Goal: Feedback & Contribution: Leave review/rating

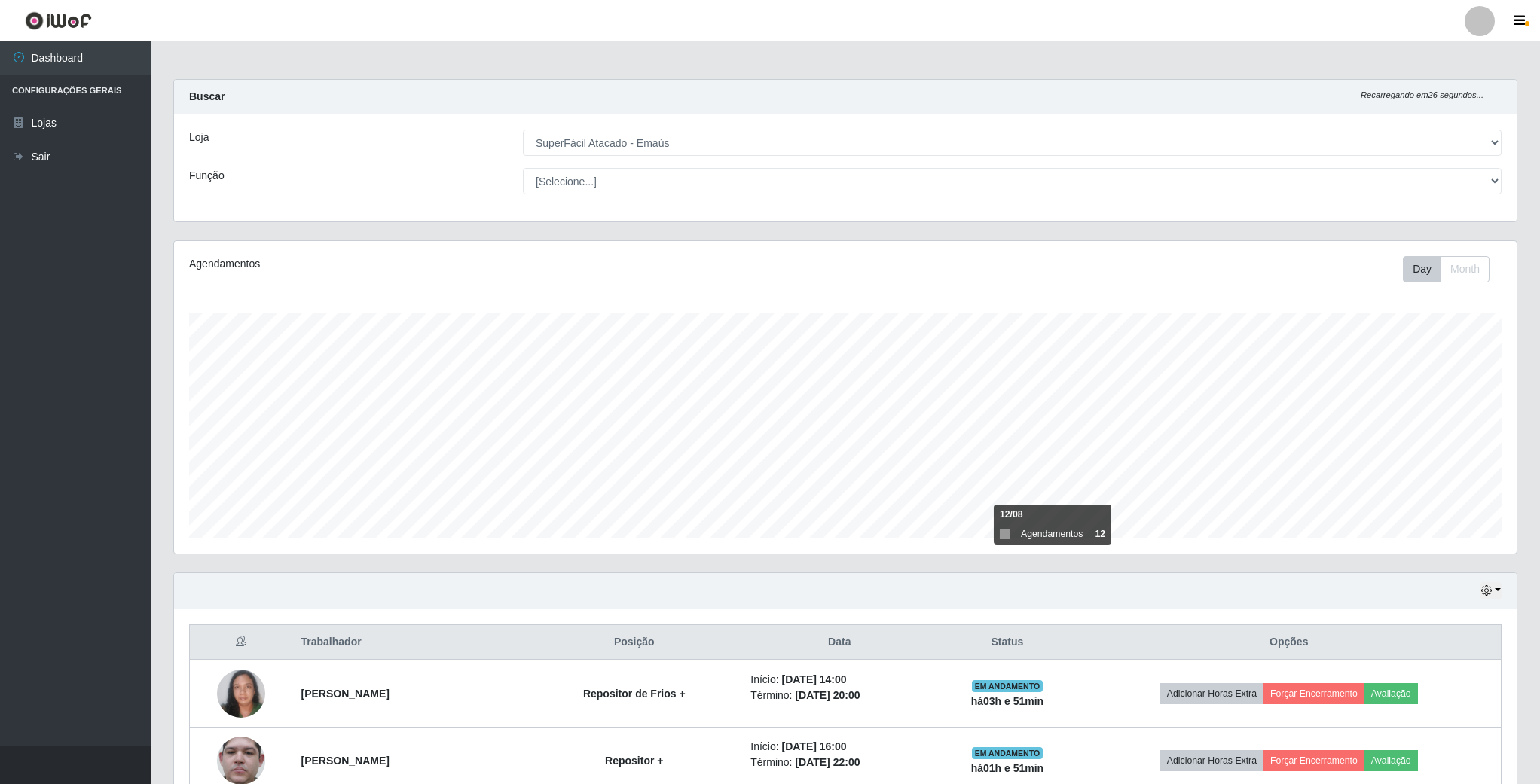
select select "407"
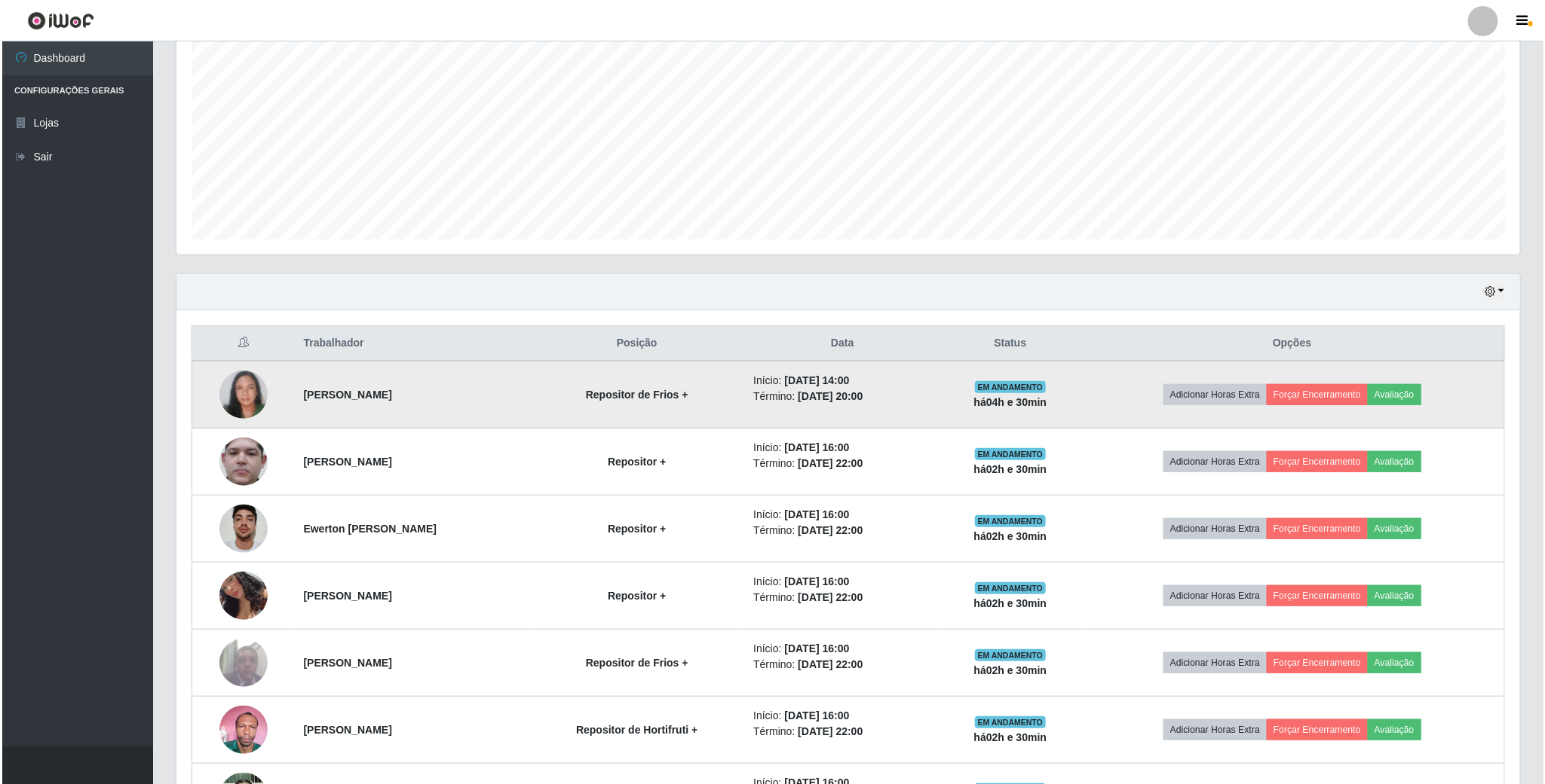
scroll to position [340, 0]
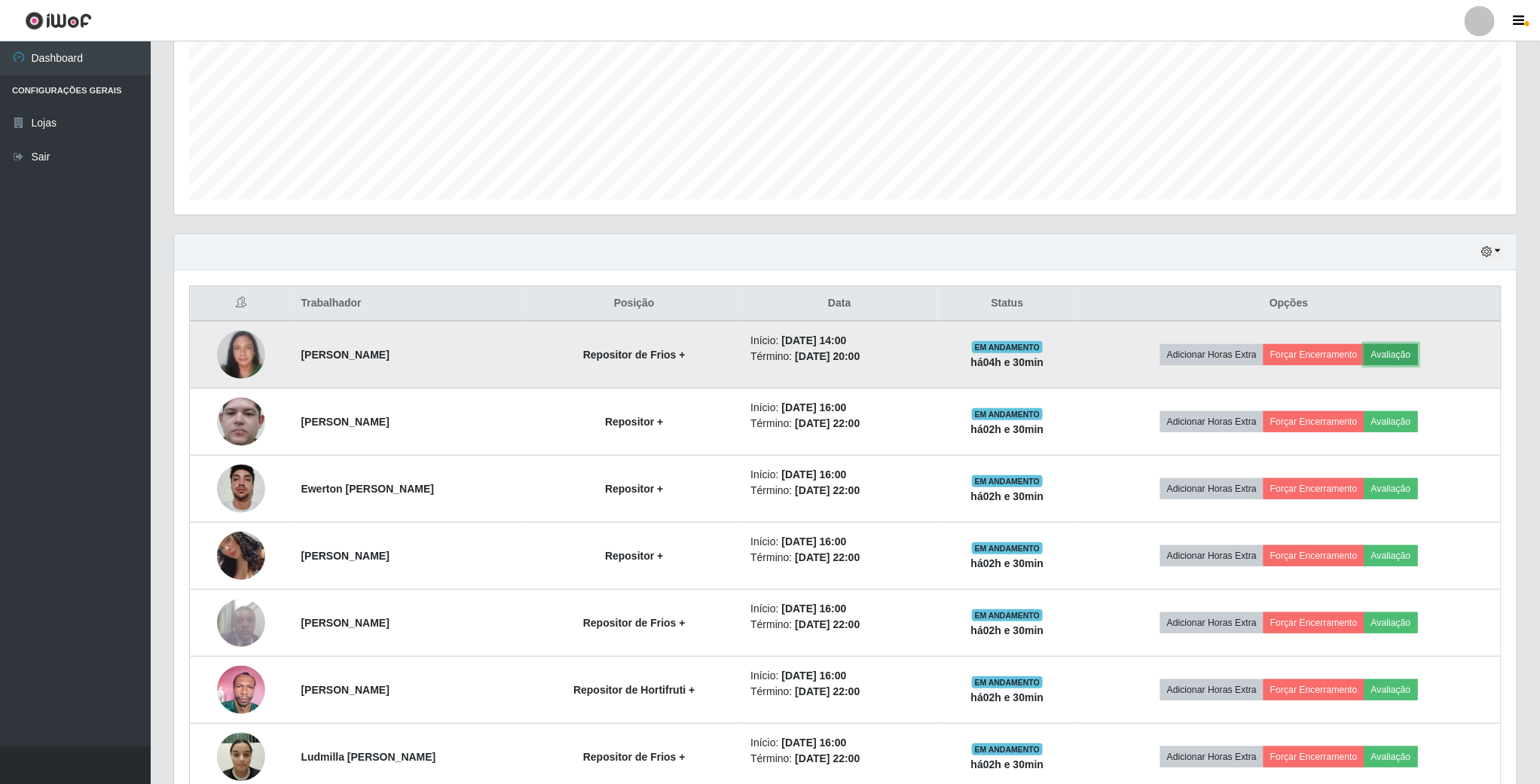
click at [1404, 354] on button "Avaliação" at bounding box center [1391, 355] width 53 height 21
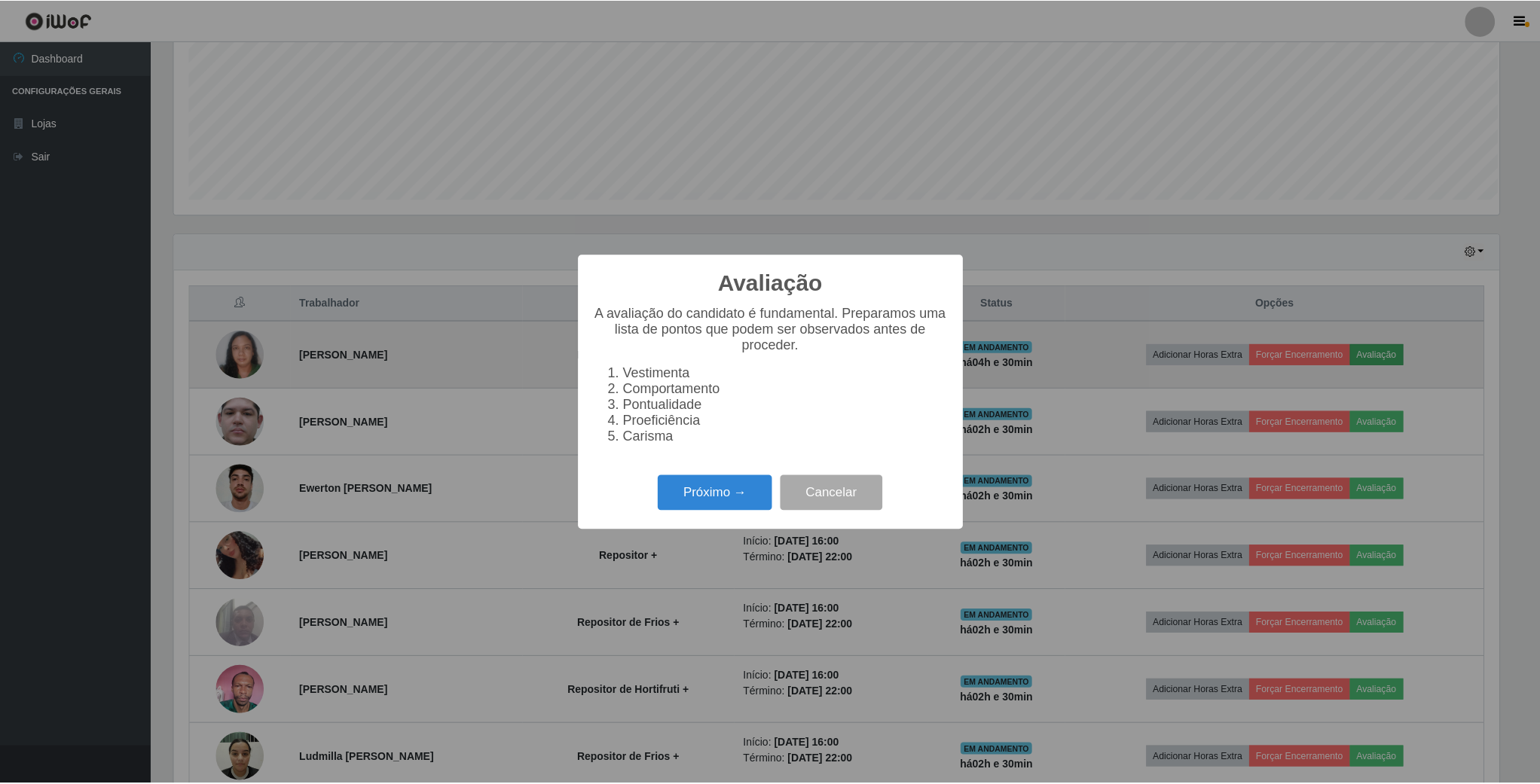
scroll to position [314, 1329]
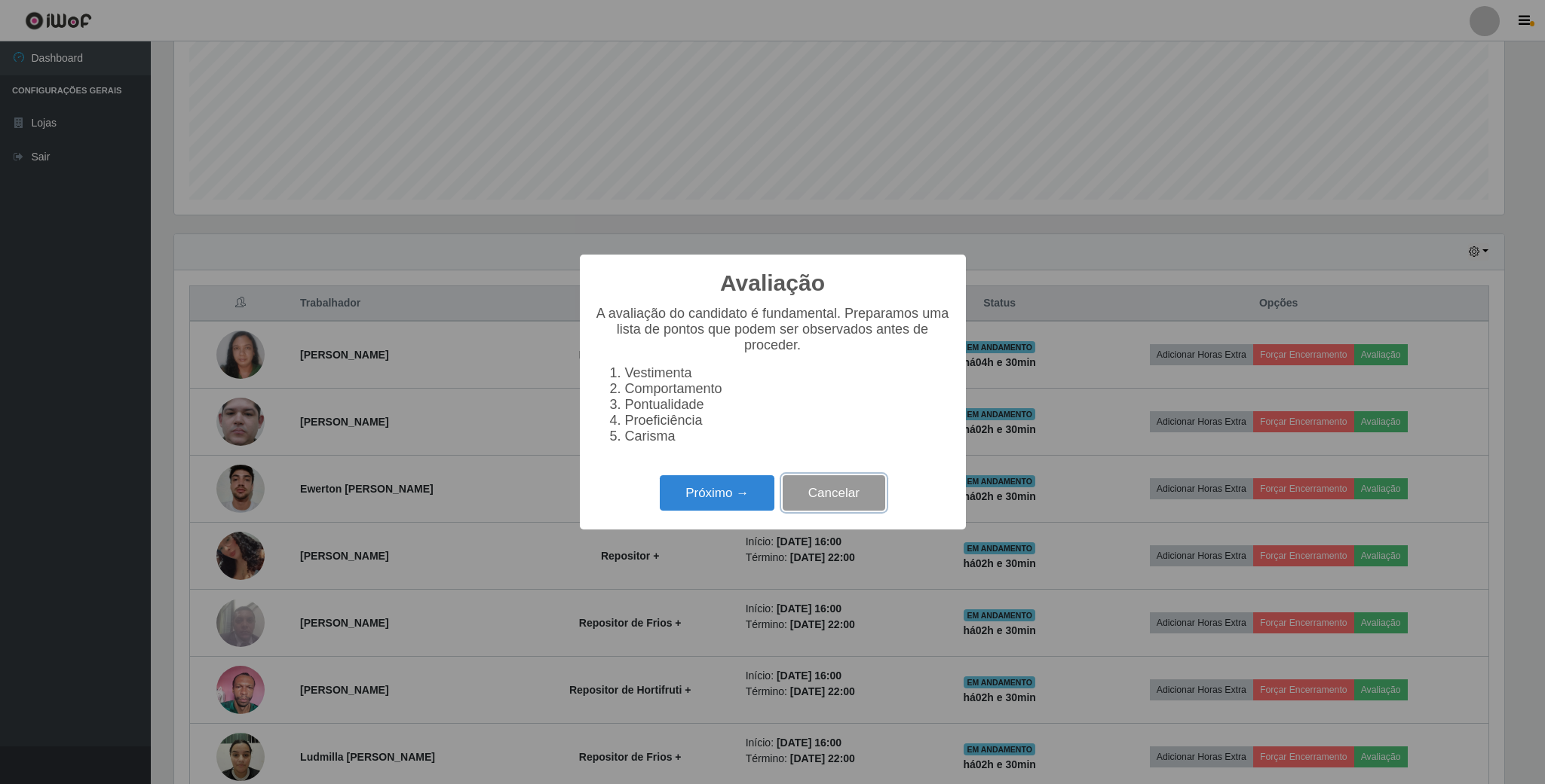
click at [830, 491] on button "Cancelar" at bounding box center [833, 493] width 102 height 35
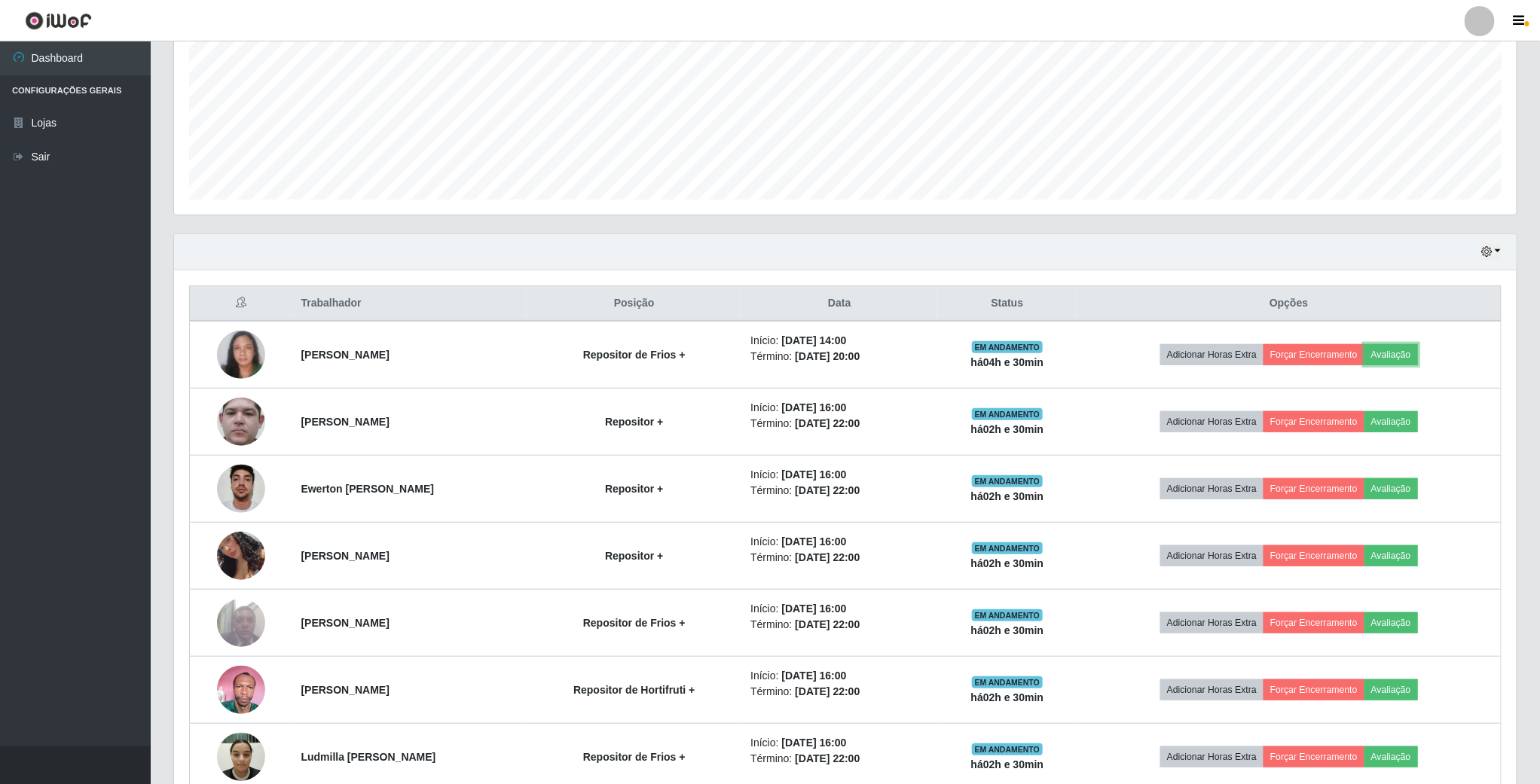
scroll to position [314, 1341]
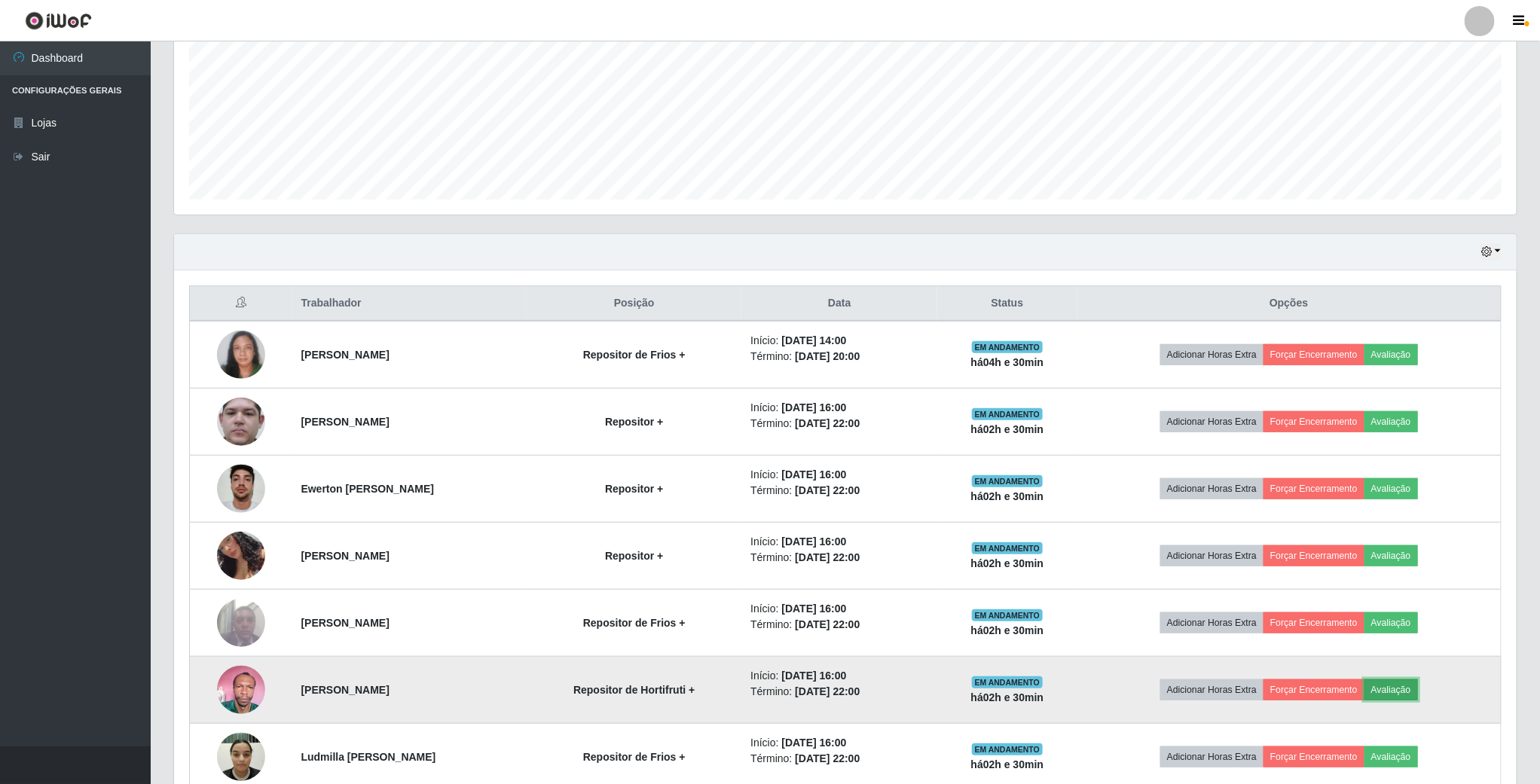
click at [1418, 694] on button "Avaliação" at bounding box center [1391, 690] width 53 height 21
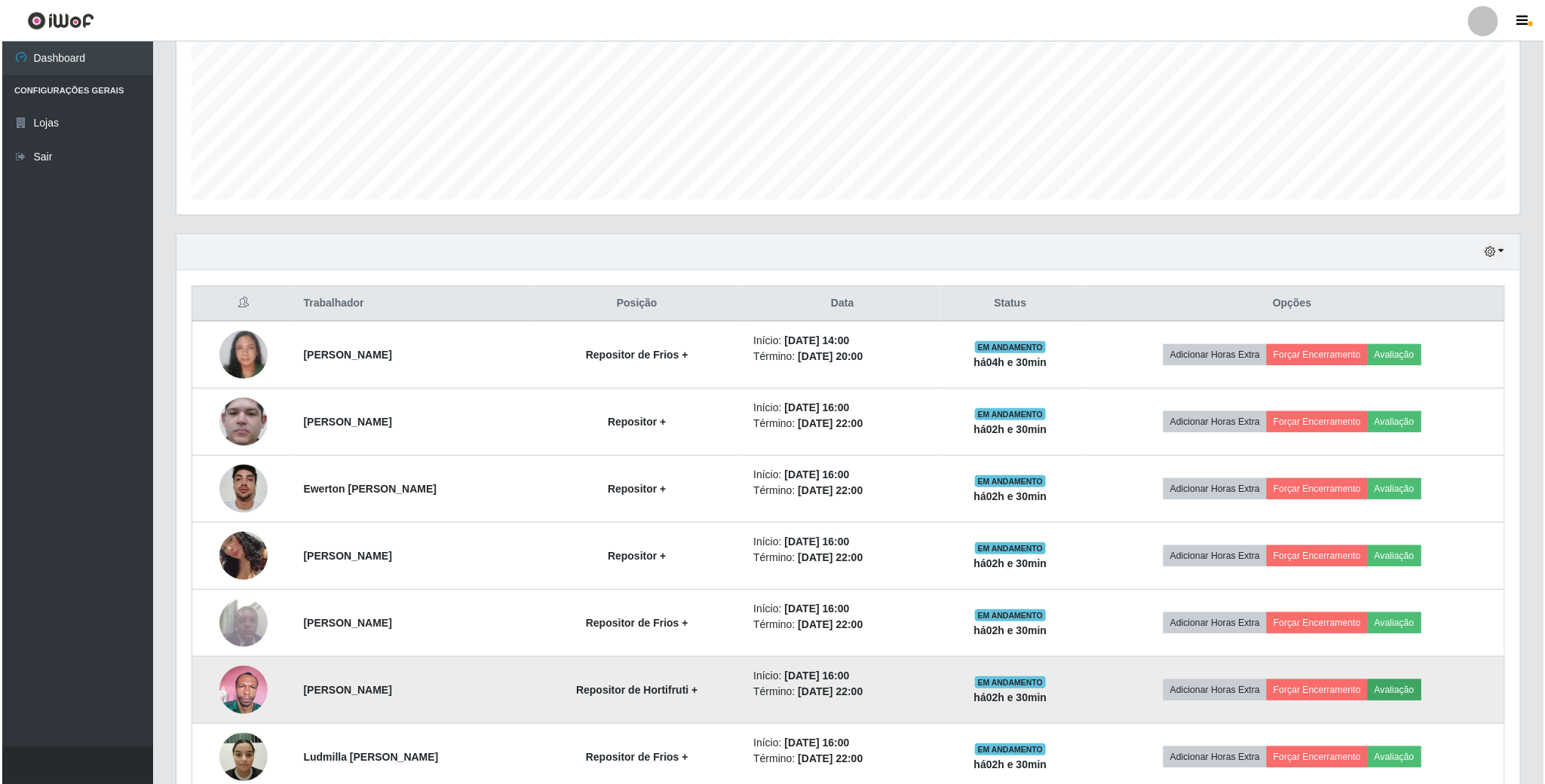
scroll to position [314, 1330]
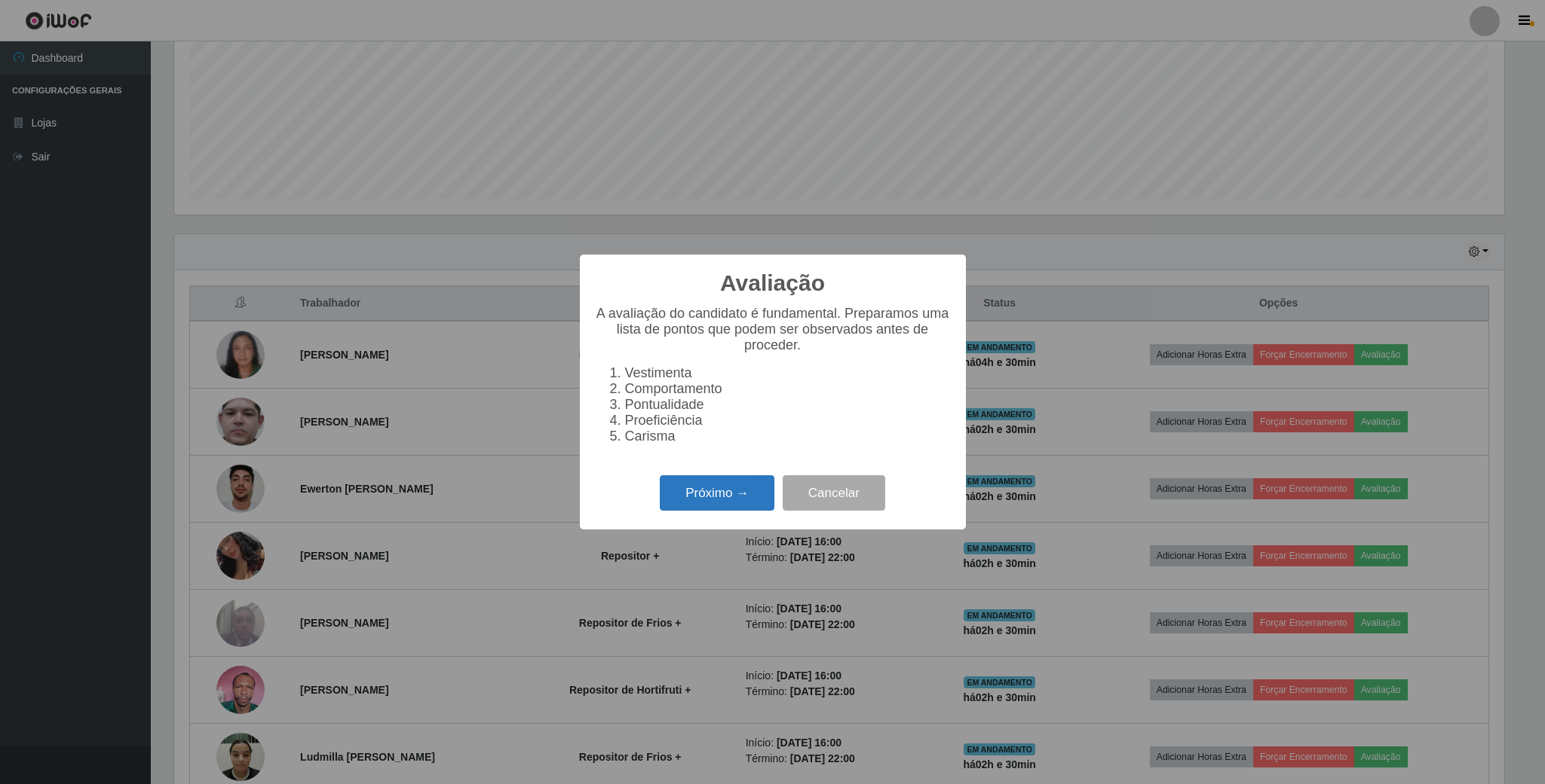
click at [729, 496] on button "Próximo →" at bounding box center [717, 493] width 115 height 35
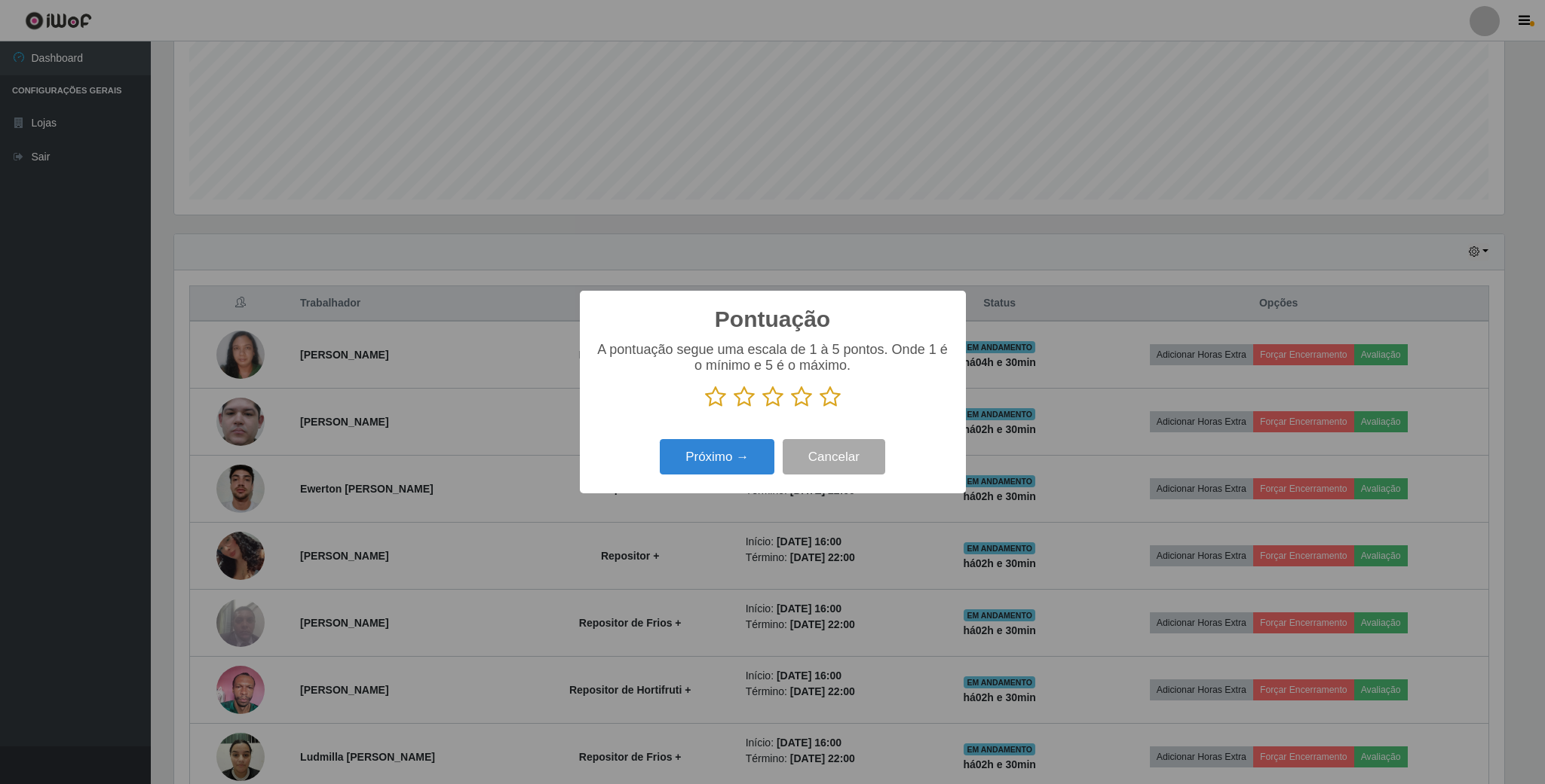
click at [835, 396] on icon at bounding box center [830, 397] width 21 height 23
click at [819, 409] on input "radio" at bounding box center [819, 409] width 0 height 0
click at [722, 459] on button "Próximo →" at bounding box center [717, 457] width 115 height 35
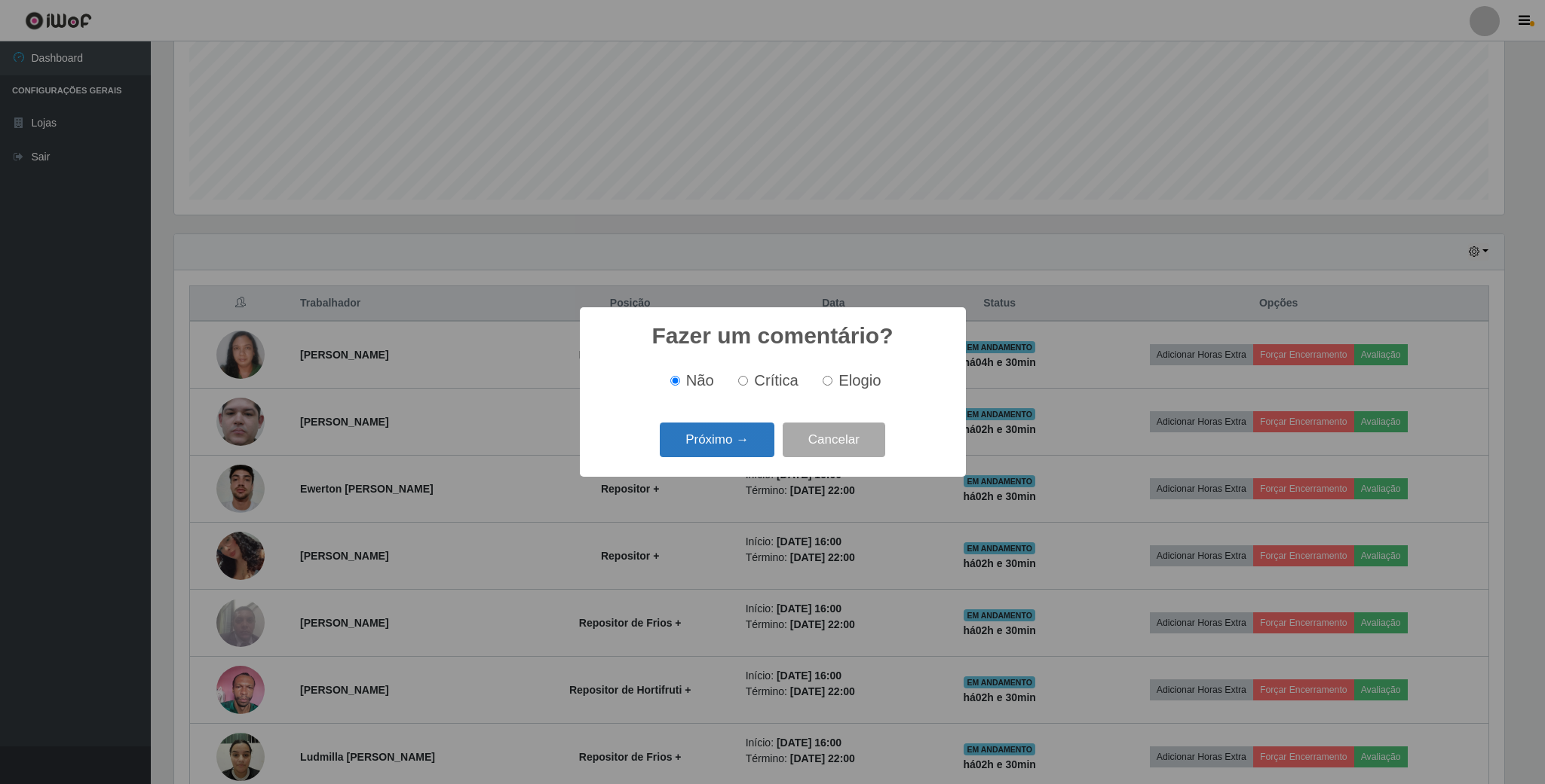
click at [755, 438] on button "Próximo →" at bounding box center [717, 440] width 115 height 35
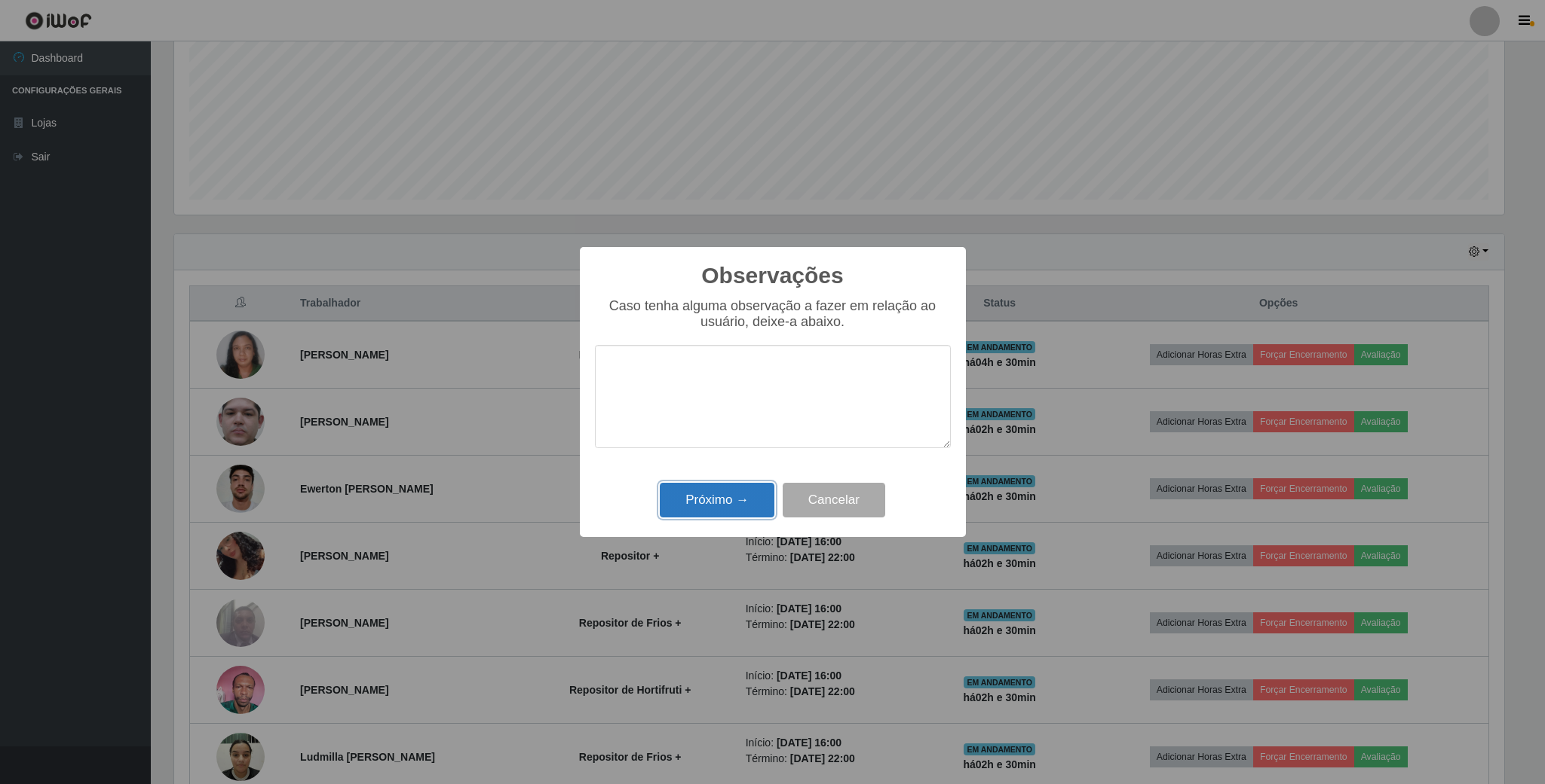
click at [735, 509] on button "Próximo →" at bounding box center [717, 500] width 115 height 35
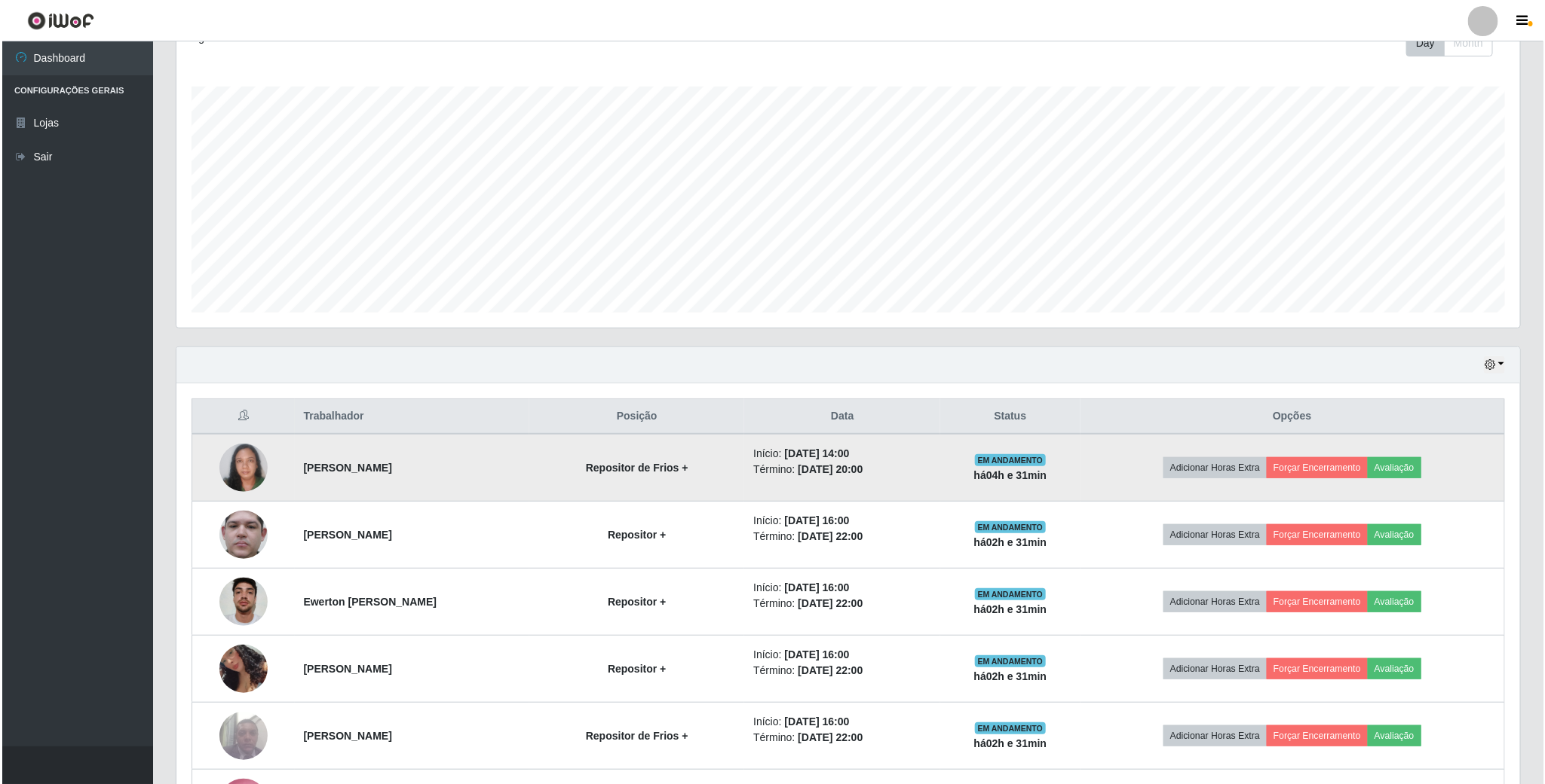
scroll to position [340, 0]
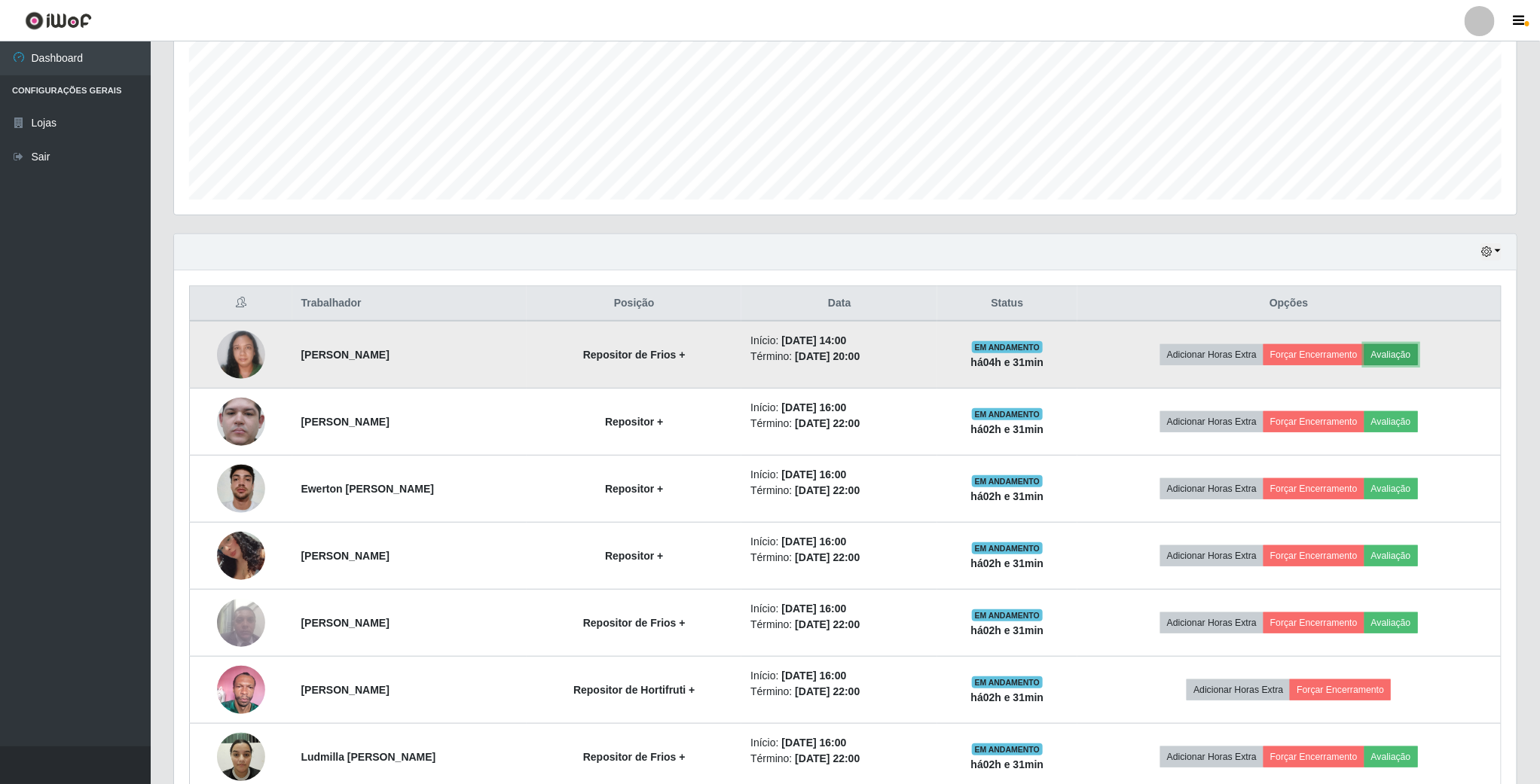
click at [1409, 358] on button "Avaliação" at bounding box center [1391, 355] width 53 height 21
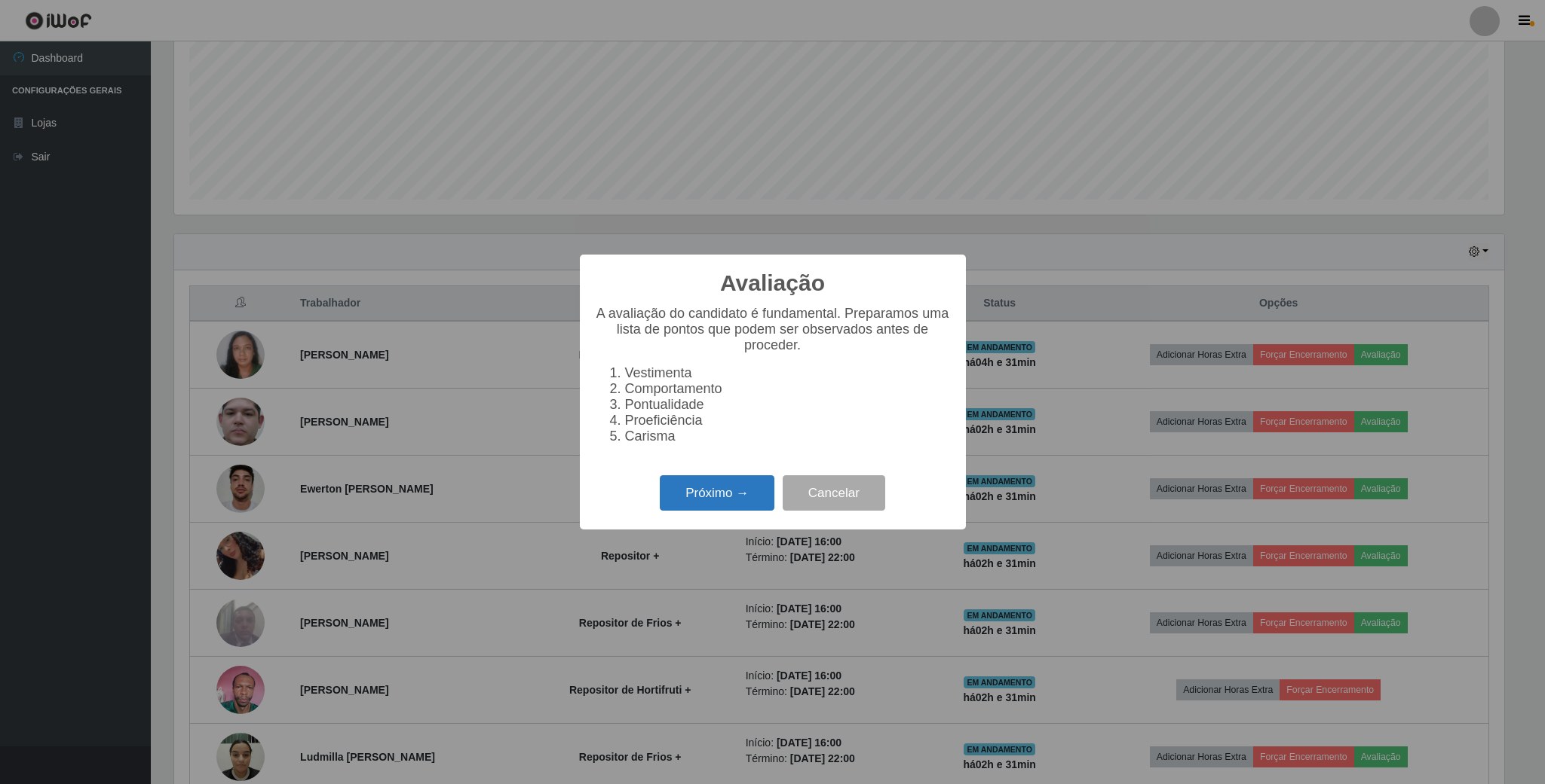
click at [733, 504] on button "Próximo →" at bounding box center [717, 493] width 115 height 35
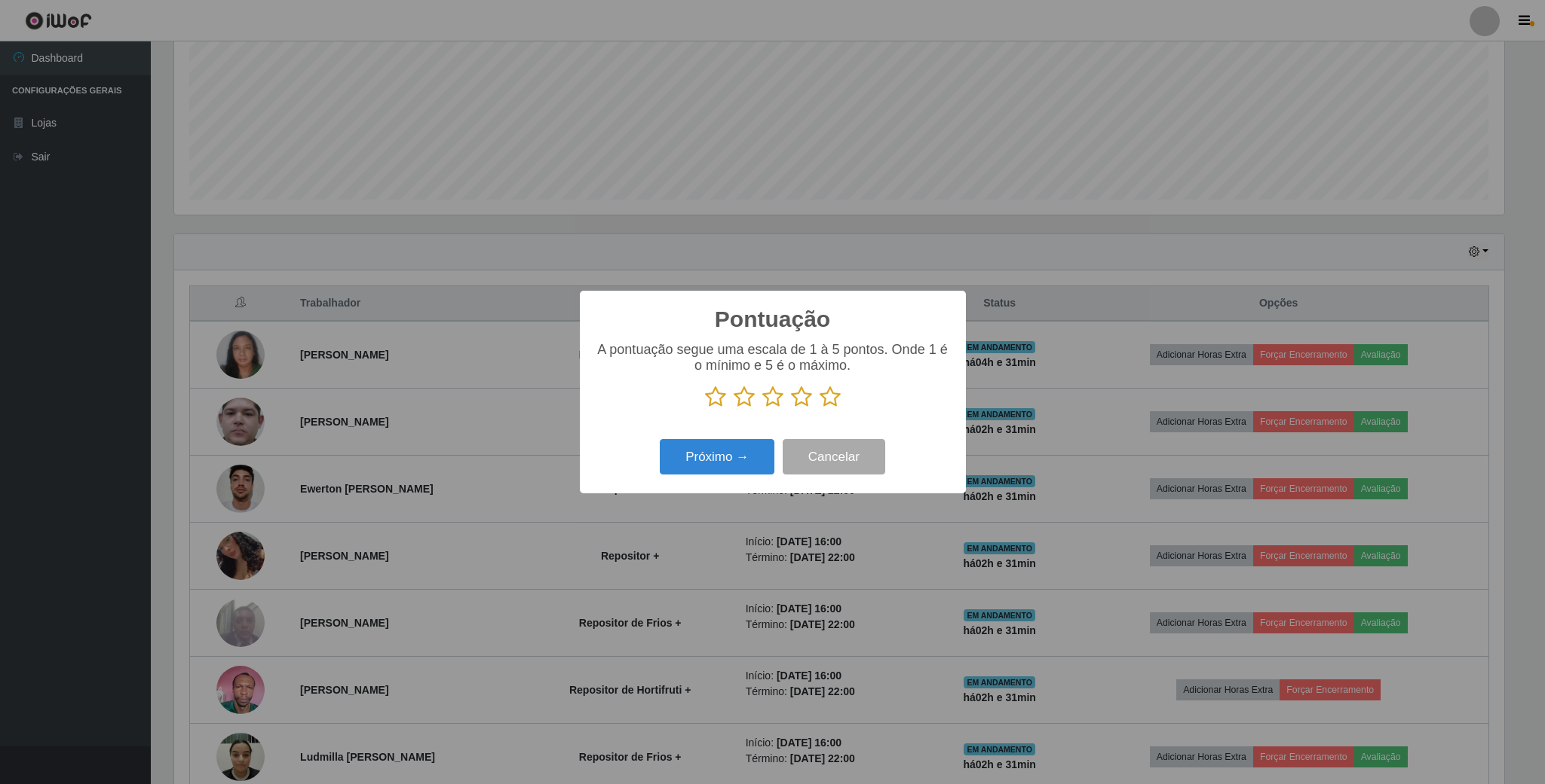
scroll to position [753209, 752498]
click at [828, 401] on icon at bounding box center [830, 397] width 21 height 23
click at [819, 409] on input "radio" at bounding box center [819, 409] width 0 height 0
click at [714, 454] on button "Próximo →" at bounding box center [717, 457] width 115 height 35
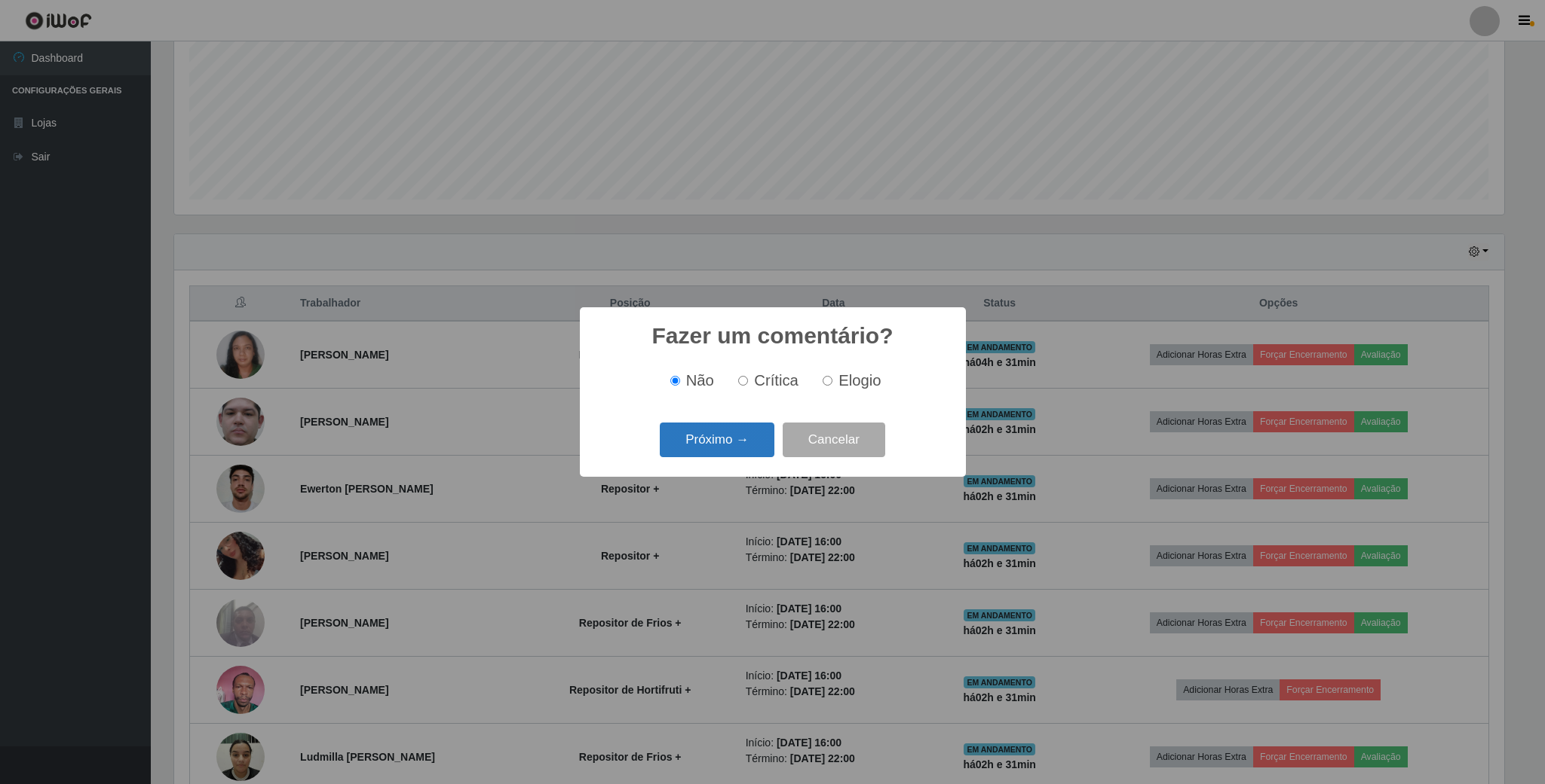
click at [727, 425] on button "Próximo →" at bounding box center [717, 440] width 115 height 35
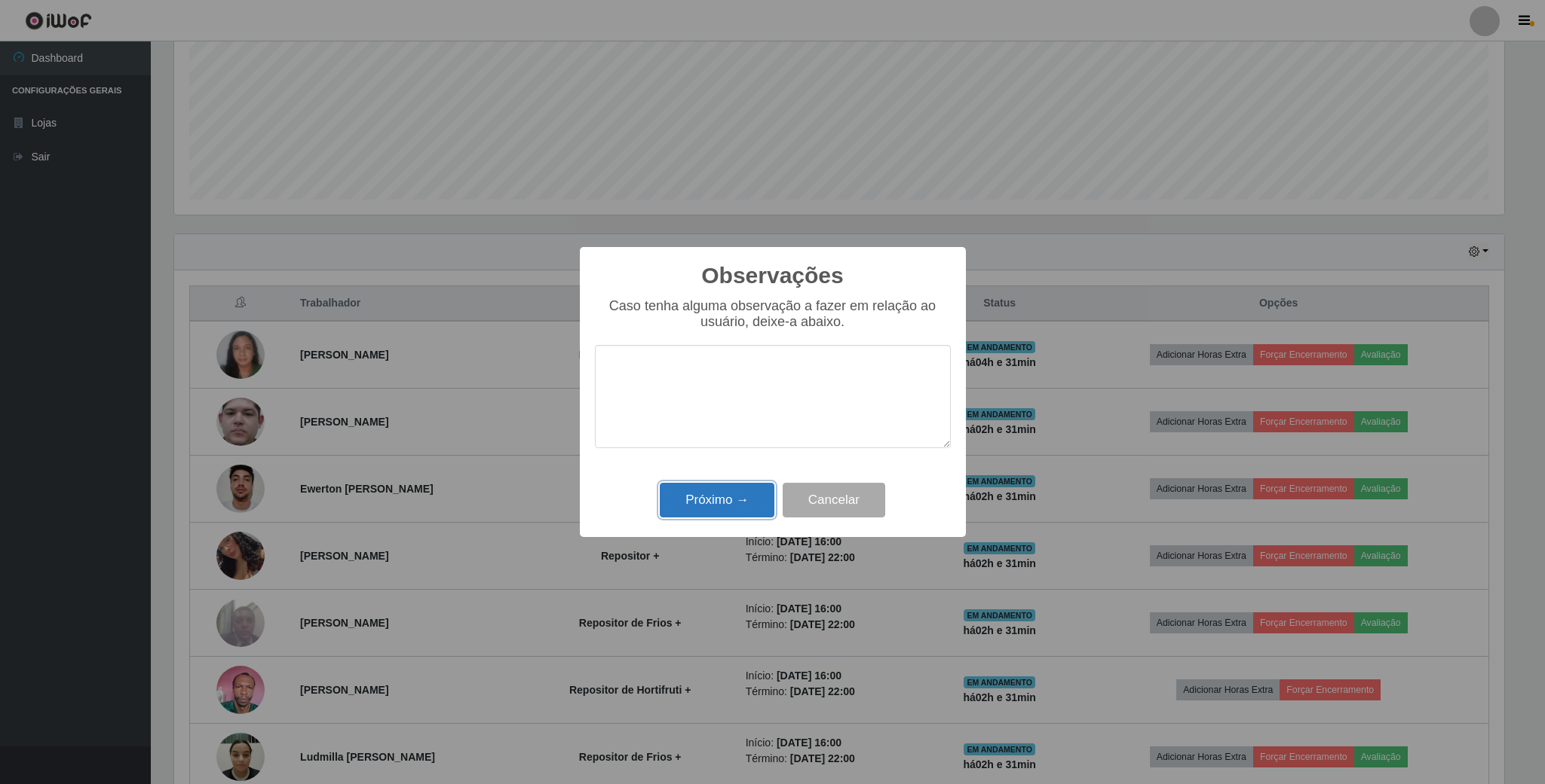
click at [731, 497] on button "Próximo →" at bounding box center [717, 500] width 115 height 35
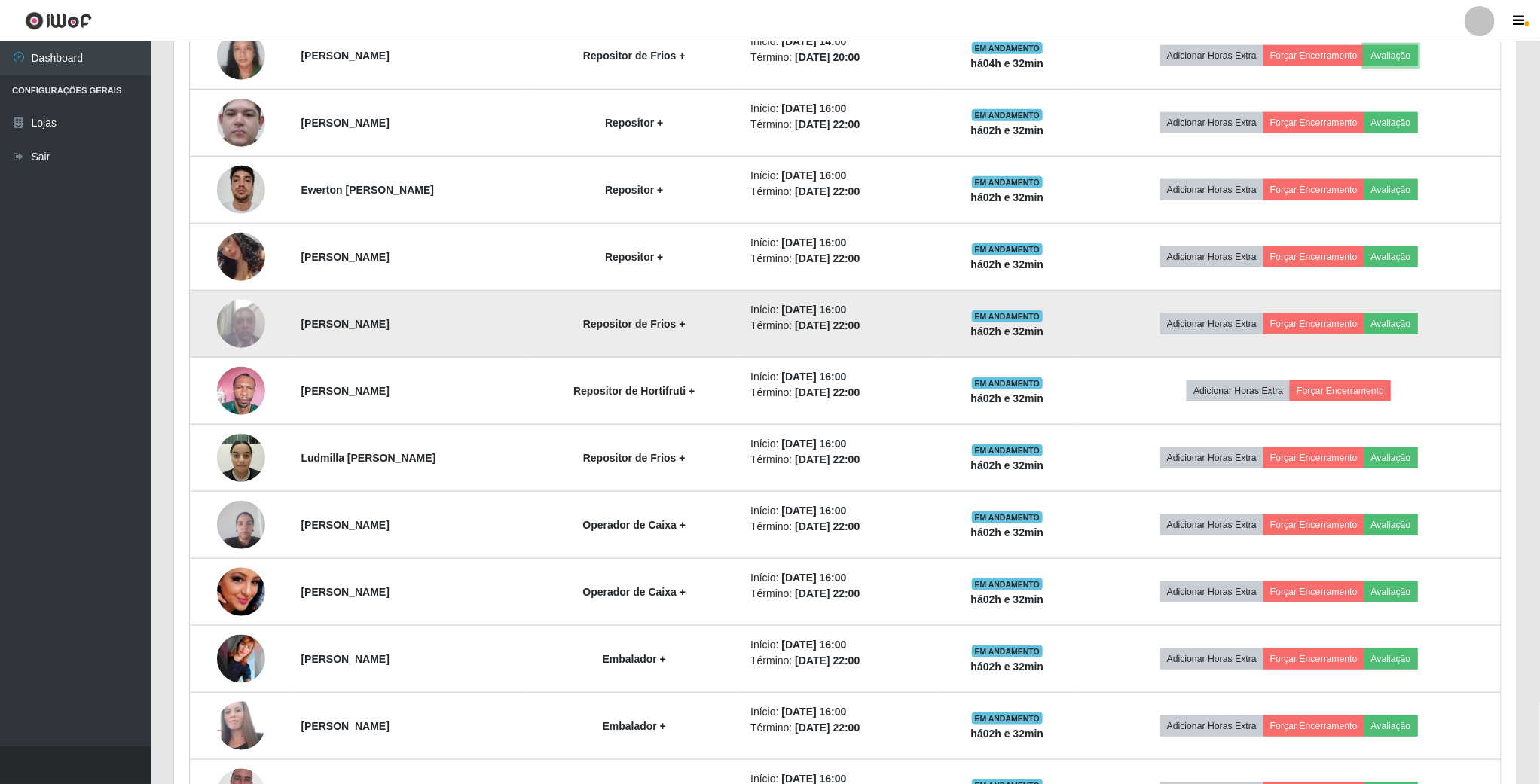
scroll to position [678, 0]
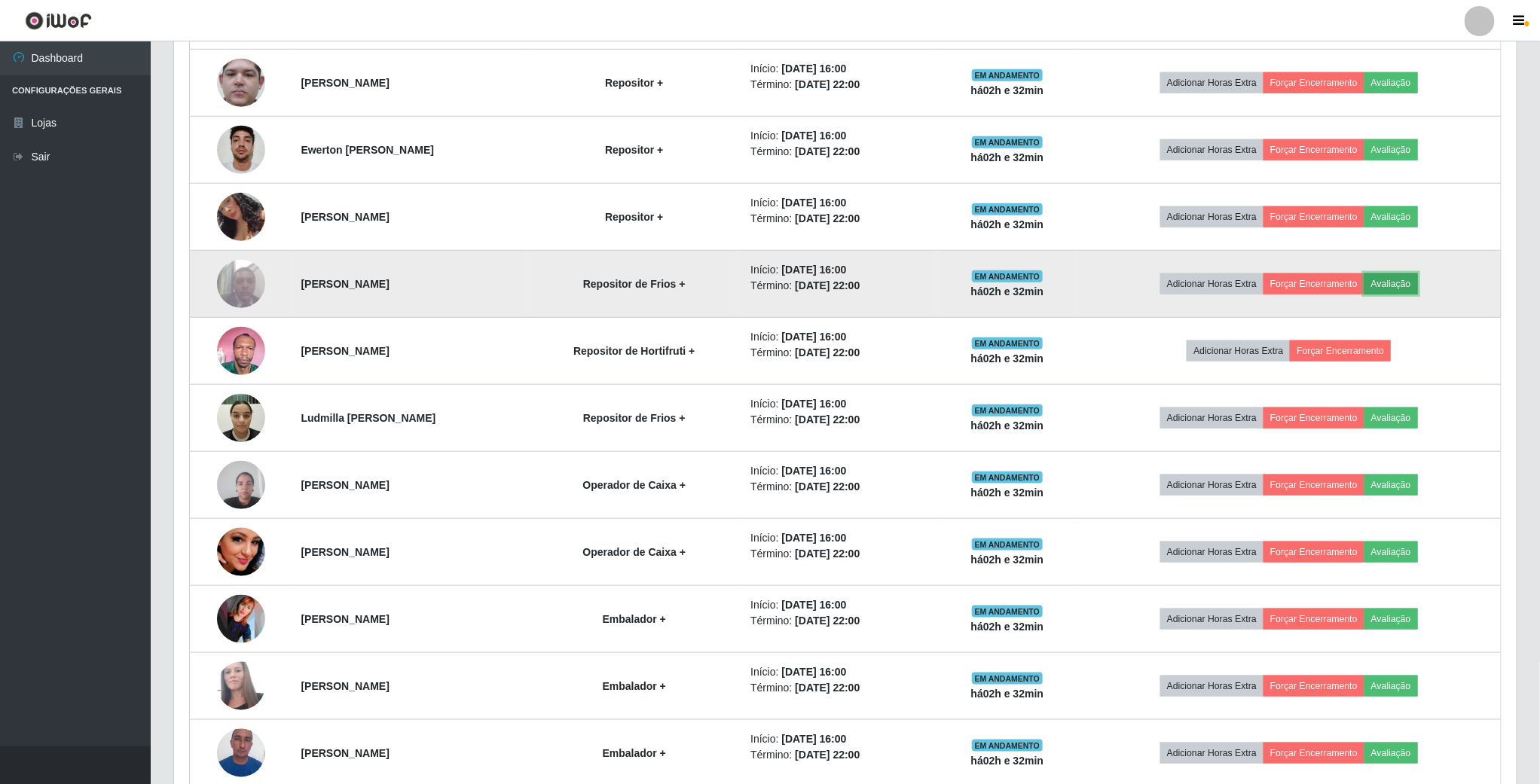
click at [1404, 283] on button "Avaliação" at bounding box center [1391, 284] width 53 height 21
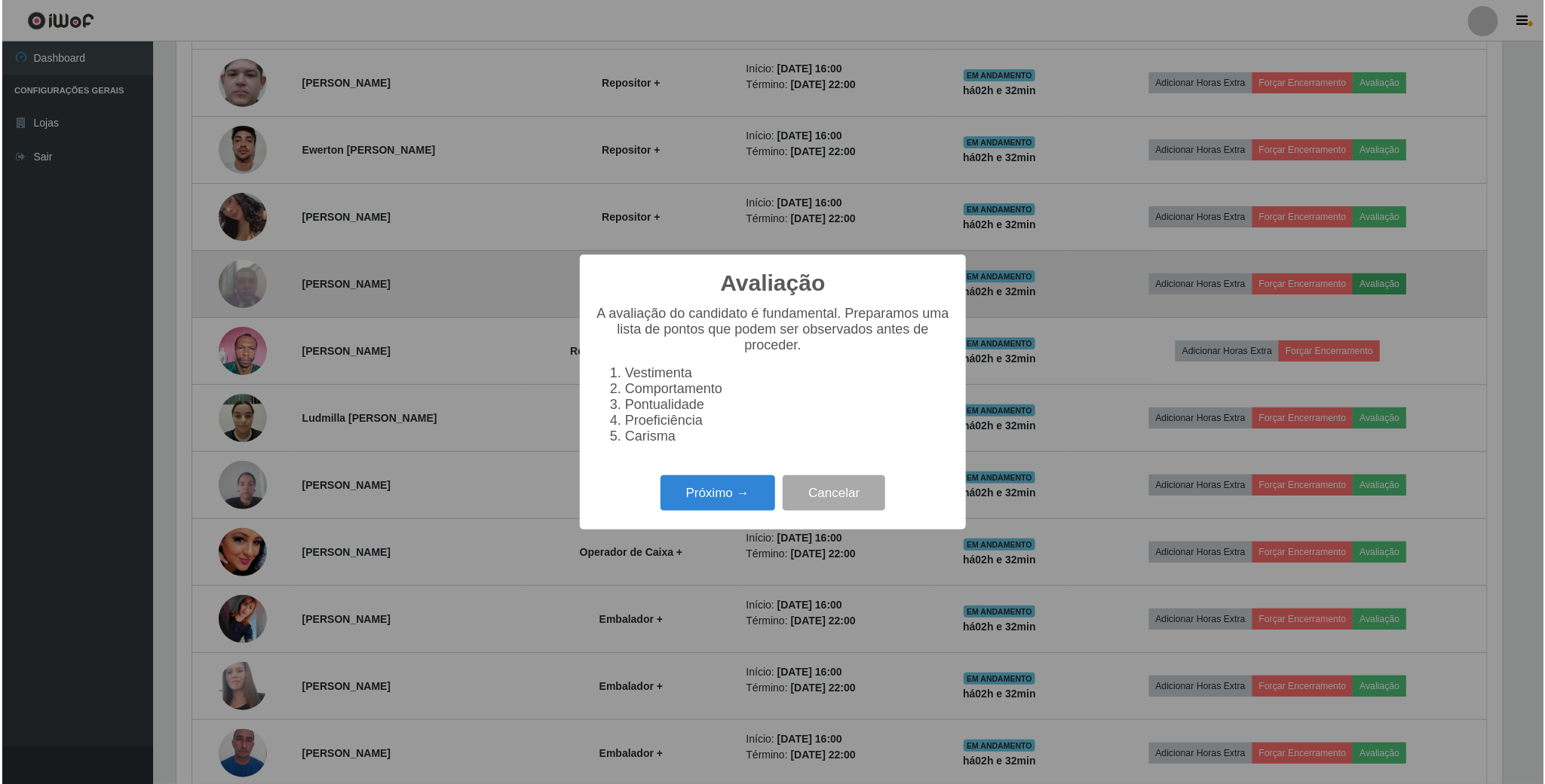
scroll to position [314, 1330]
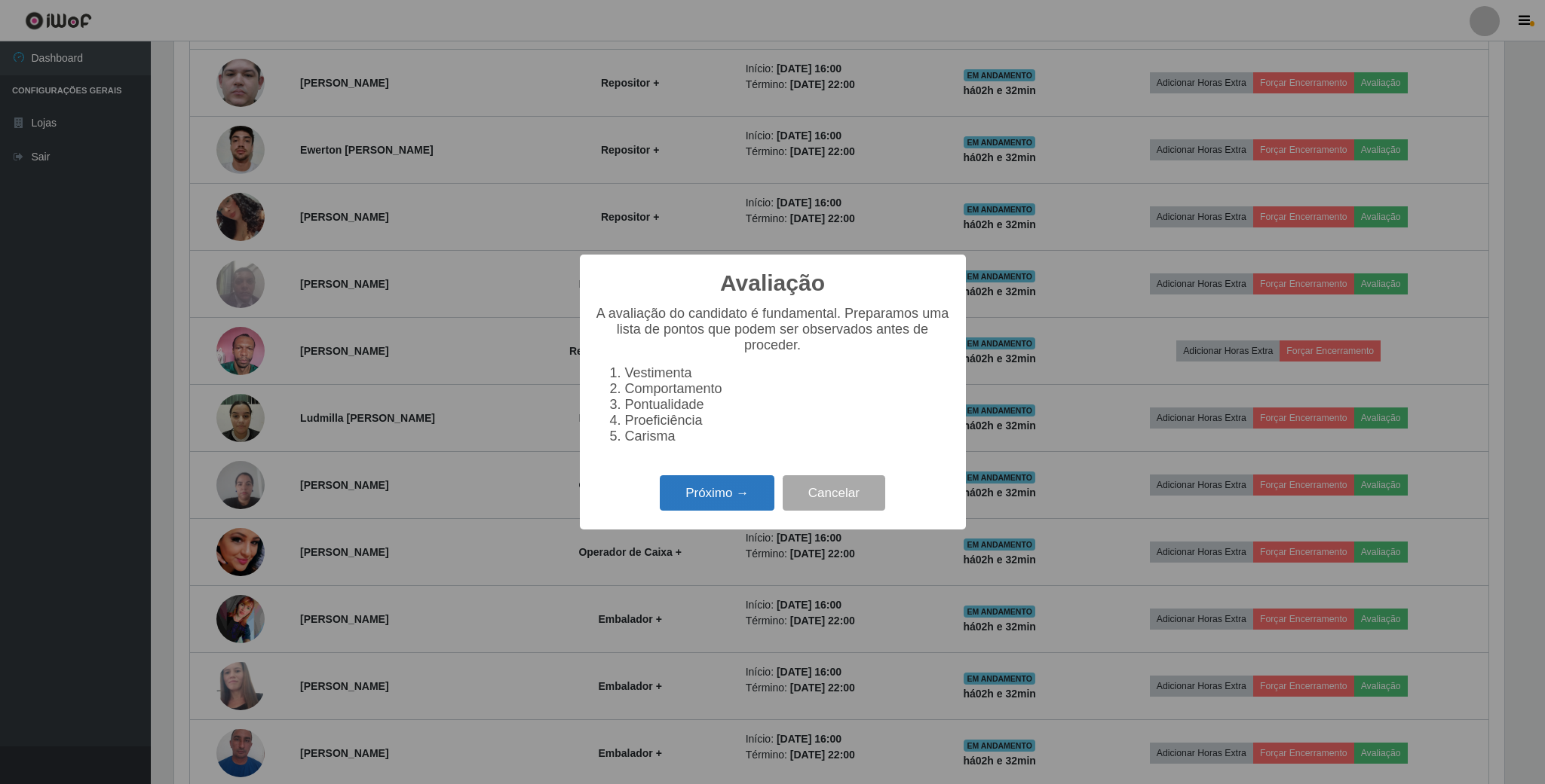
click at [714, 495] on button "Próximo →" at bounding box center [717, 493] width 115 height 35
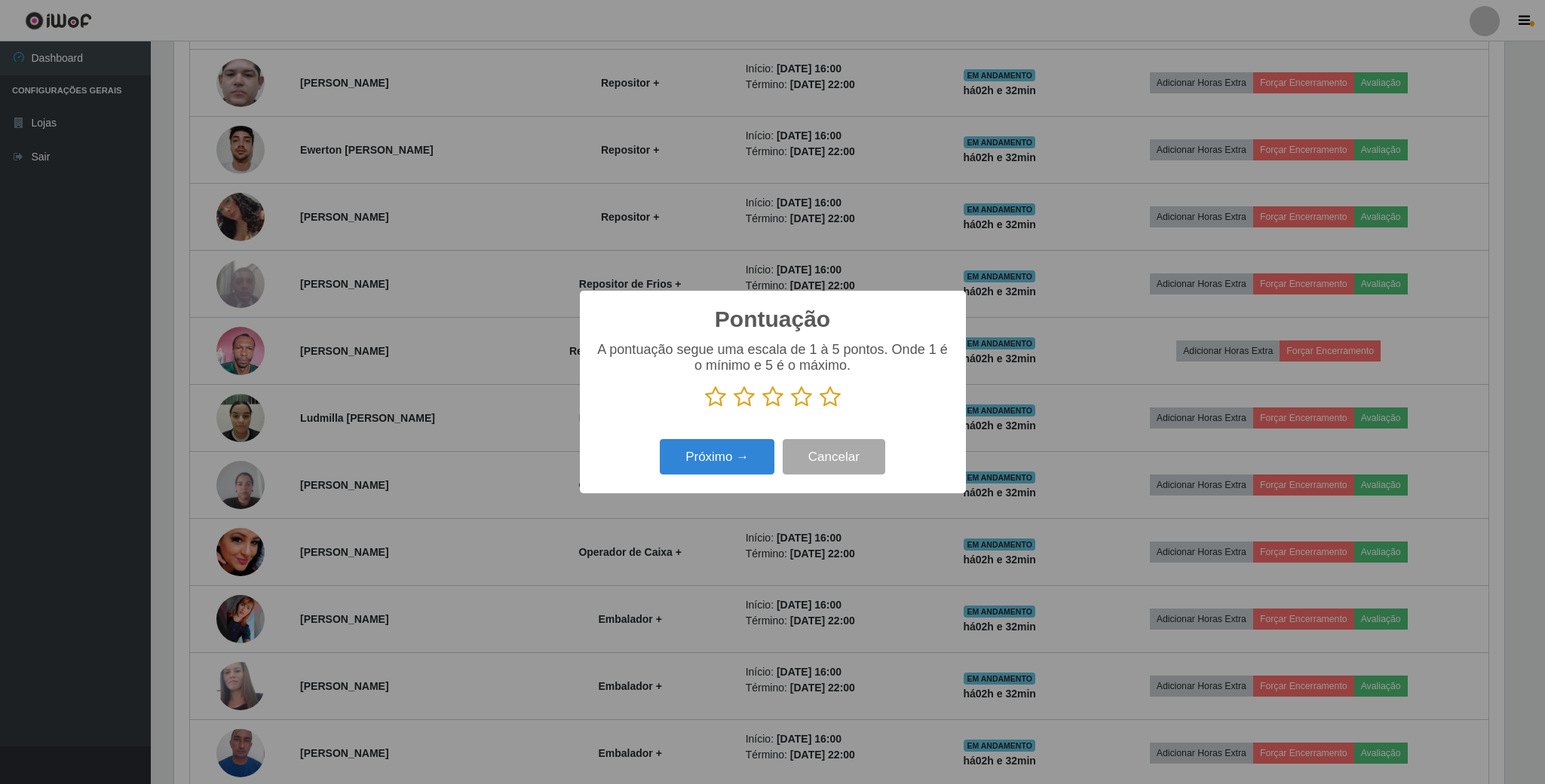
click at [803, 389] on icon at bounding box center [801, 397] width 21 height 23
click at [790, 409] on input "radio" at bounding box center [790, 409] width 0 height 0
click at [713, 458] on button "Próximo →" at bounding box center [717, 457] width 115 height 35
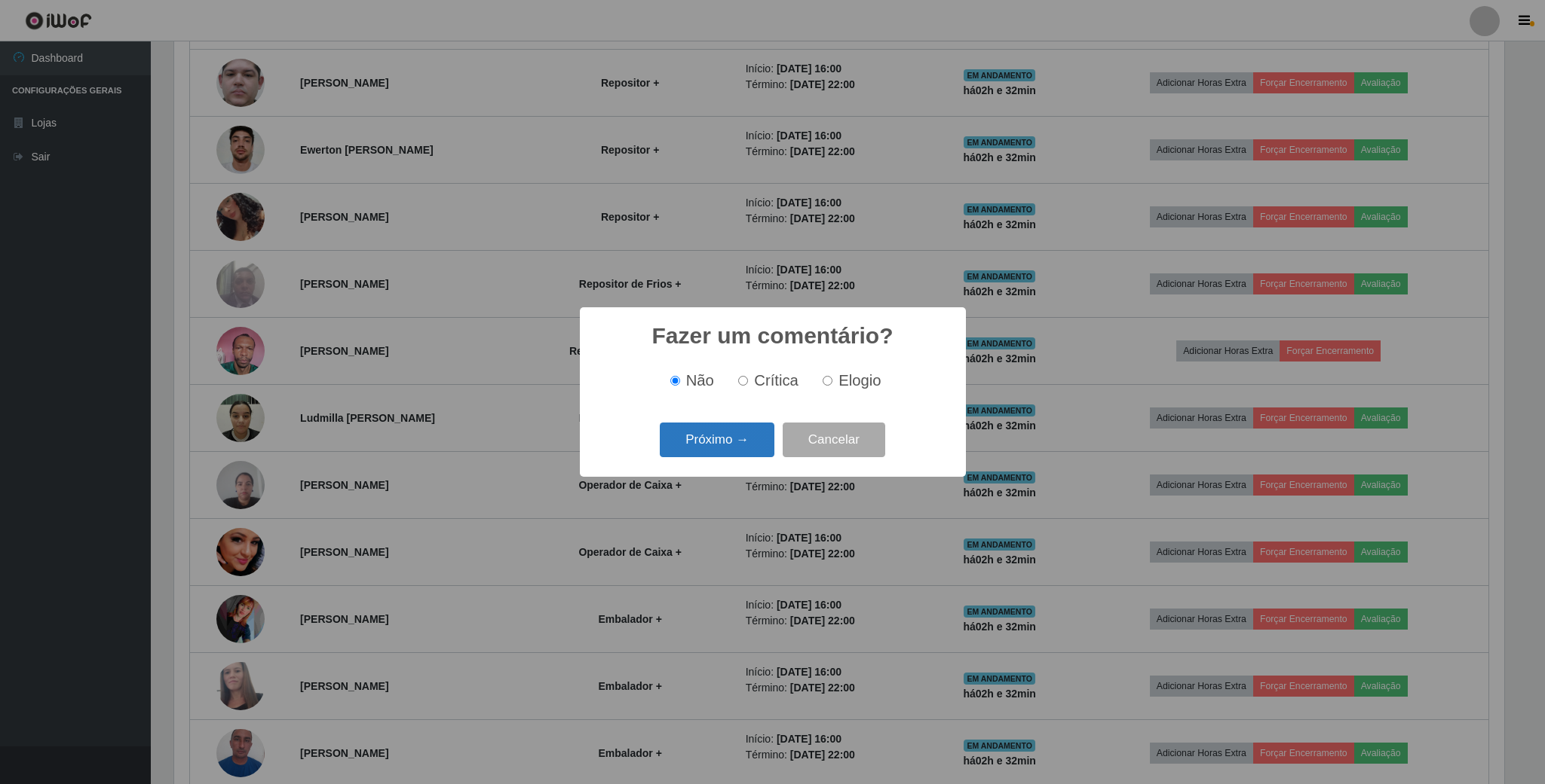
click at [734, 446] on button "Próximo →" at bounding box center [717, 440] width 115 height 35
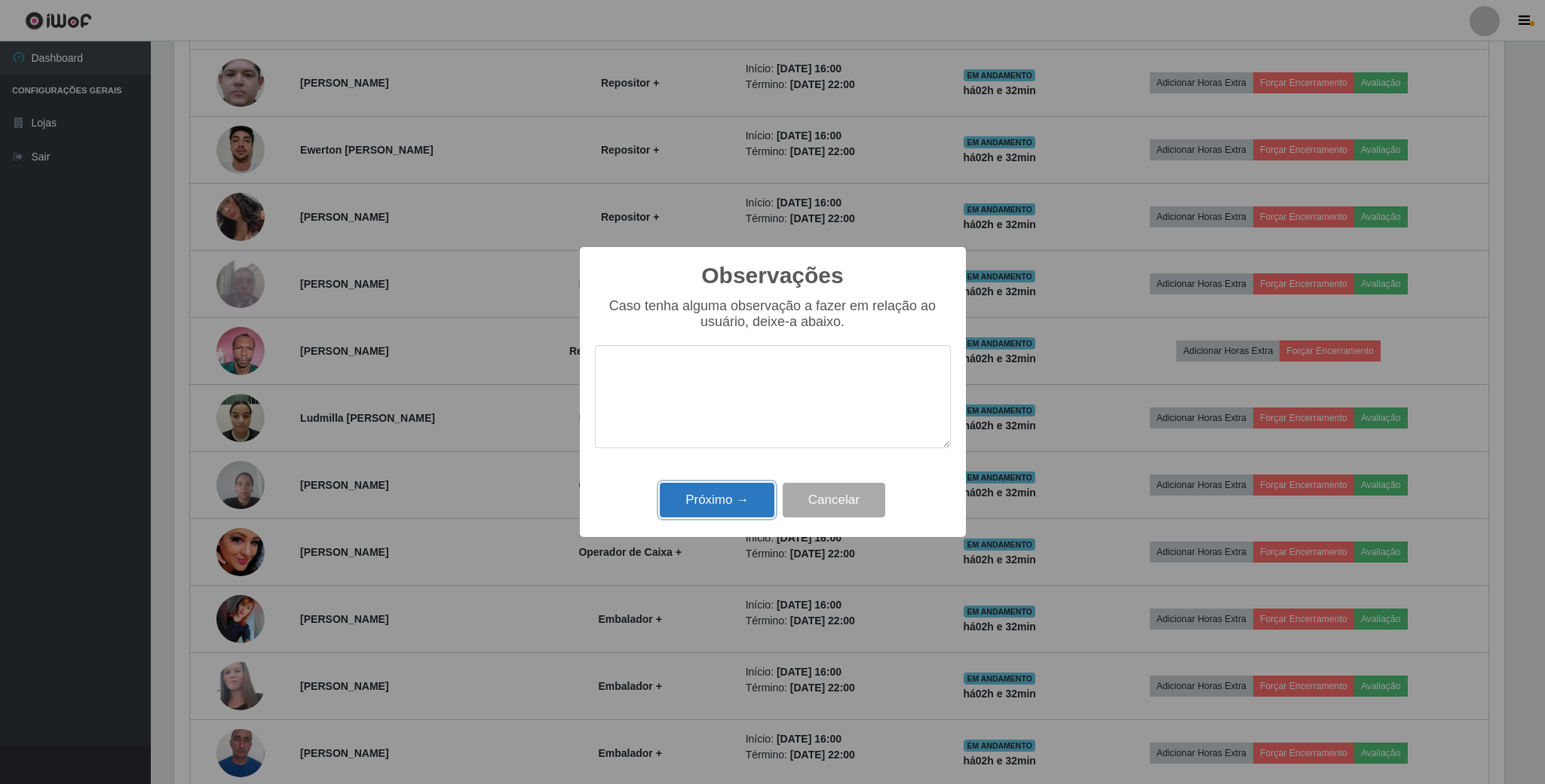
click at [742, 491] on button "Próximo →" at bounding box center [717, 500] width 115 height 35
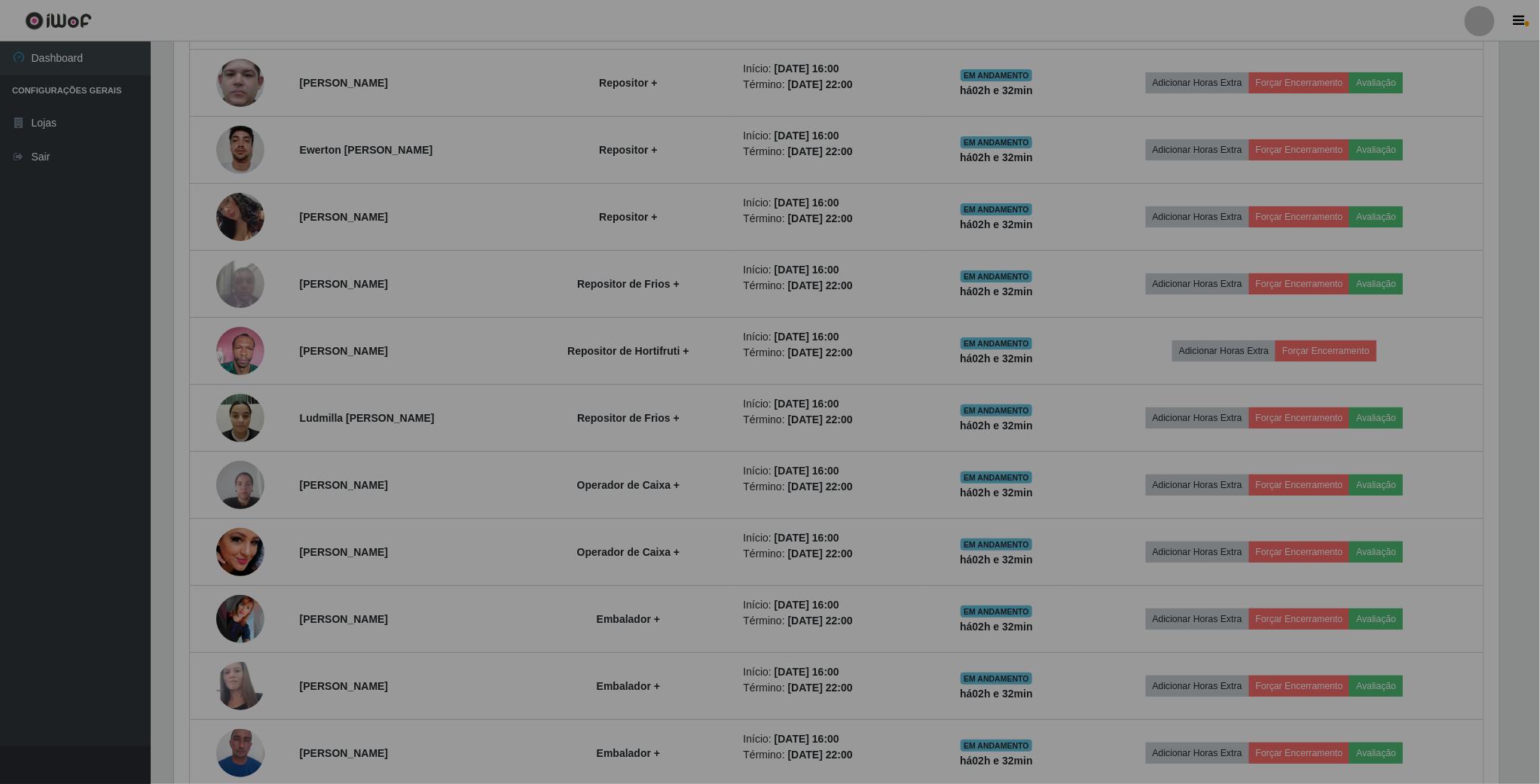
scroll to position [314, 1341]
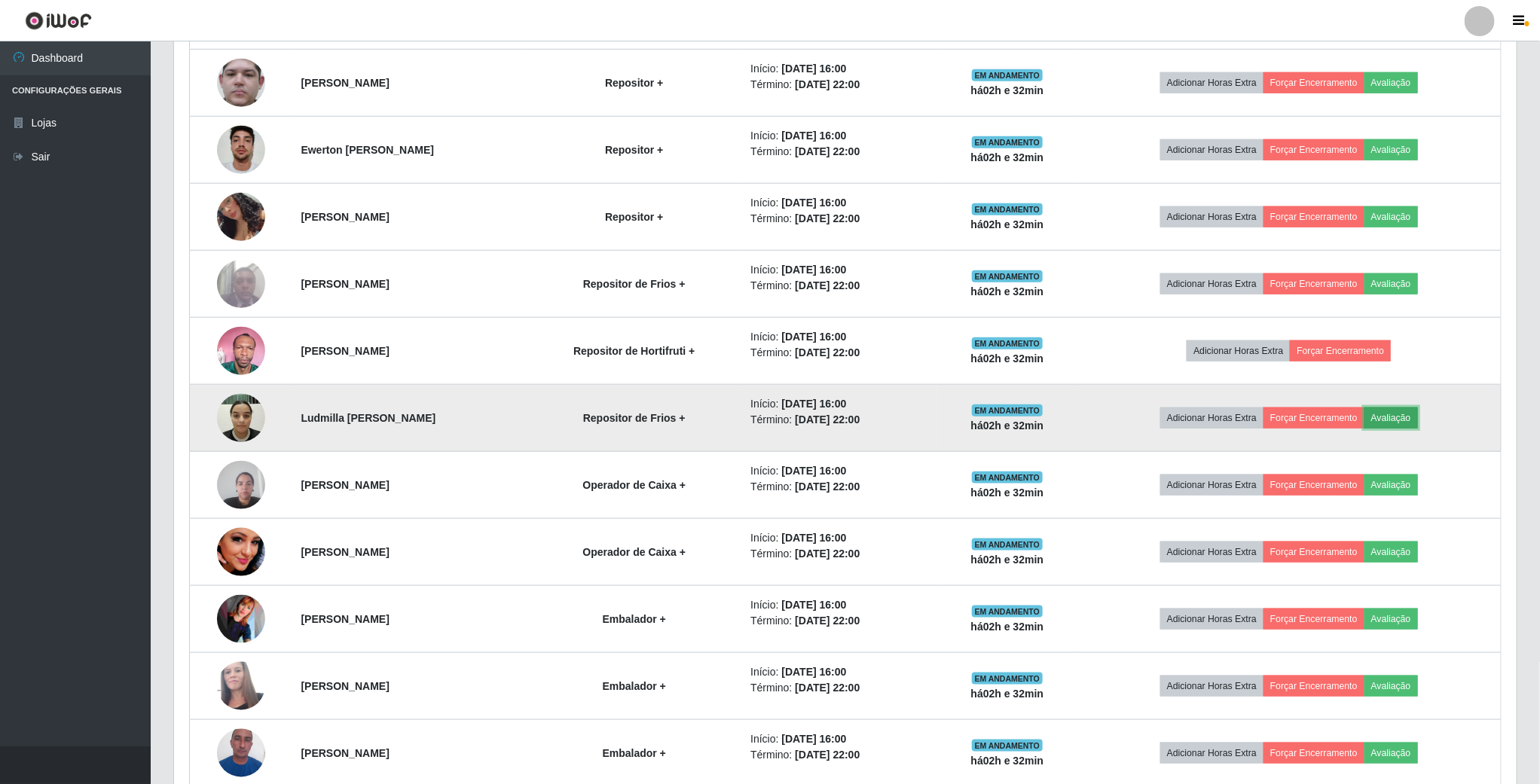
click at [1404, 421] on button "Avaliação" at bounding box center [1391, 418] width 53 height 21
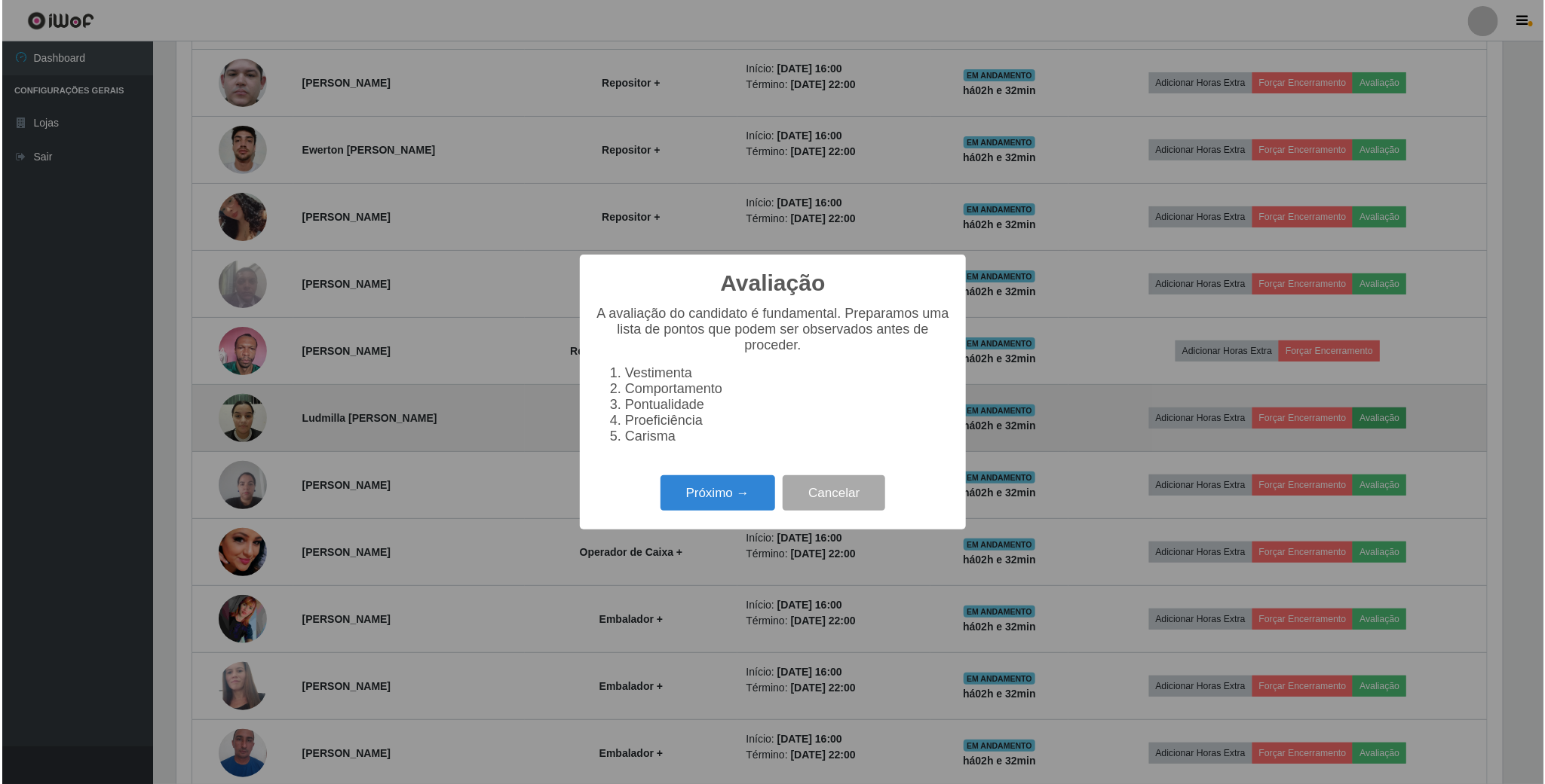
scroll to position [314, 1330]
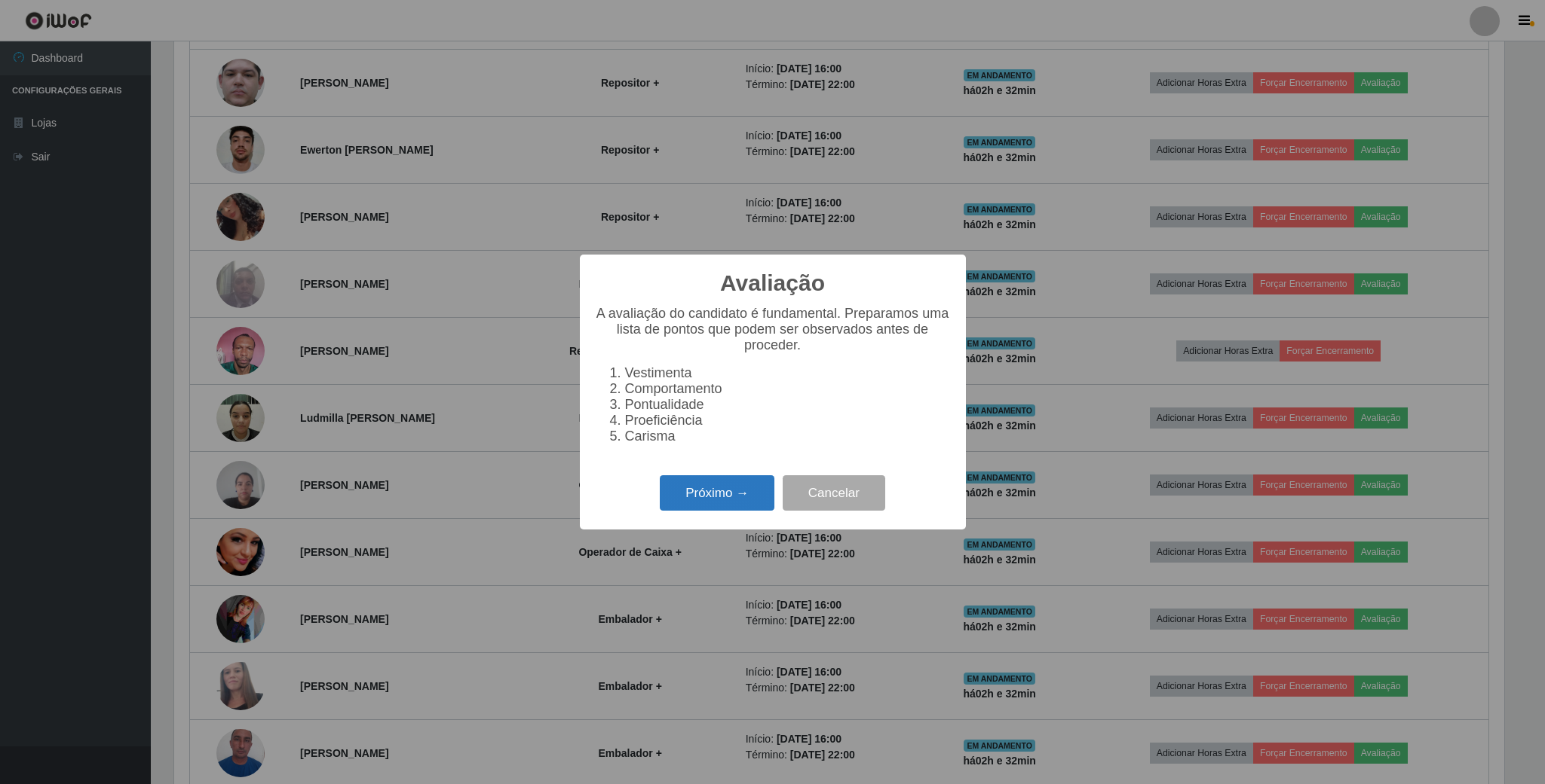
click at [710, 500] on button "Próximo →" at bounding box center [717, 493] width 115 height 35
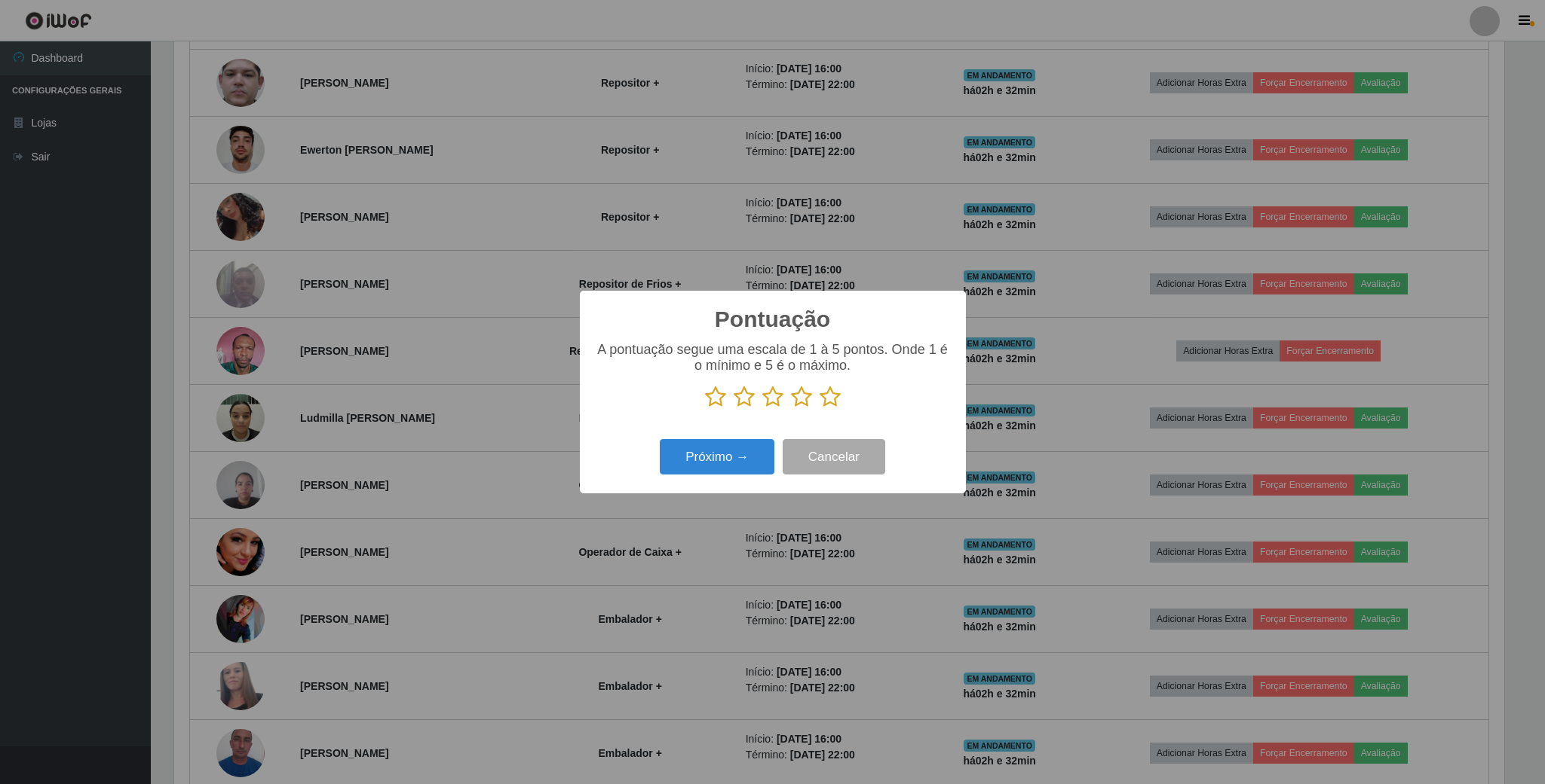
click at [803, 399] on icon at bounding box center [801, 397] width 21 height 23
click at [790, 409] on input "radio" at bounding box center [790, 409] width 0 height 0
click at [713, 464] on button "Próximo →" at bounding box center [717, 457] width 115 height 35
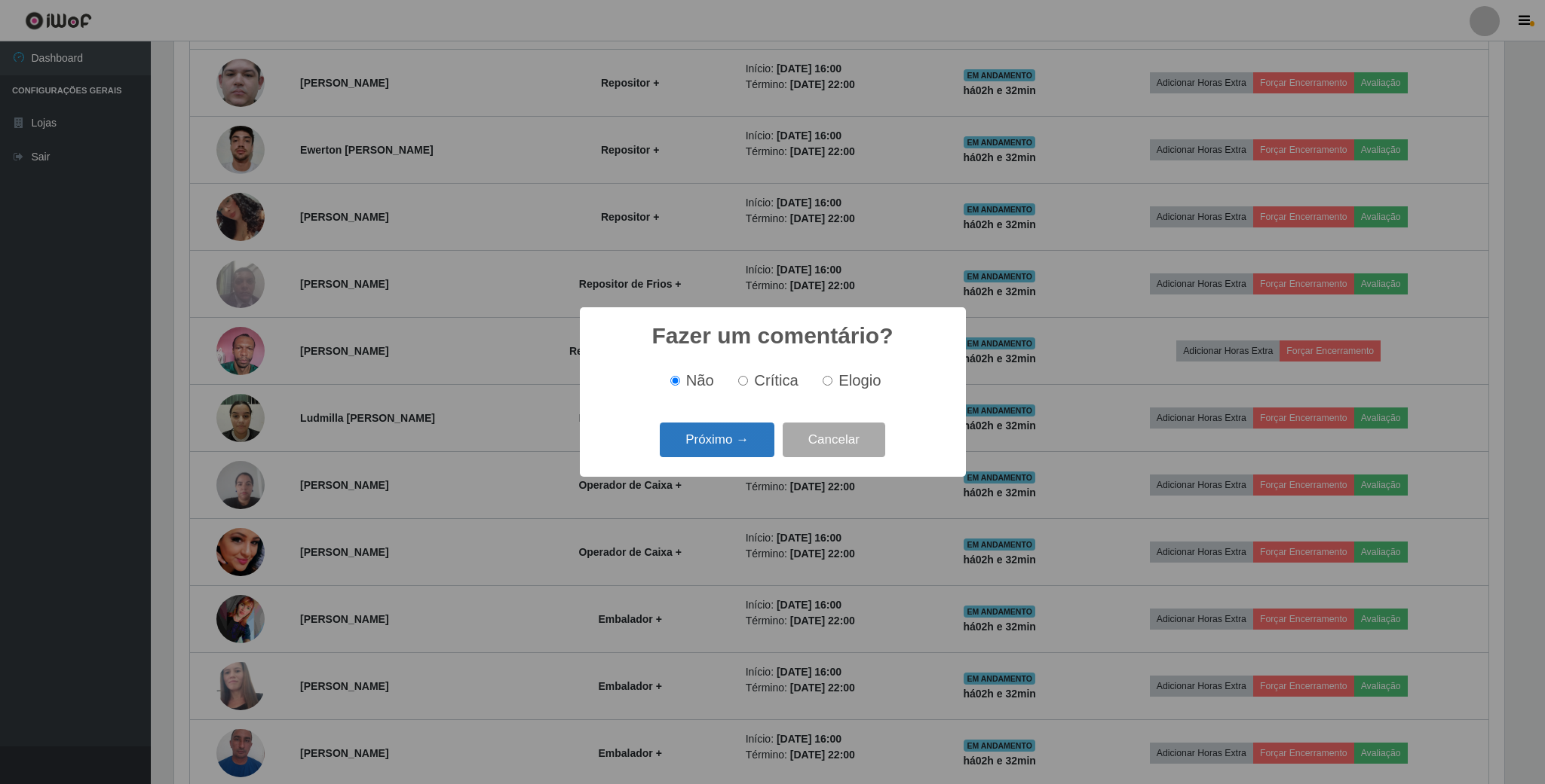
click at [737, 446] on button "Próximo →" at bounding box center [717, 440] width 115 height 35
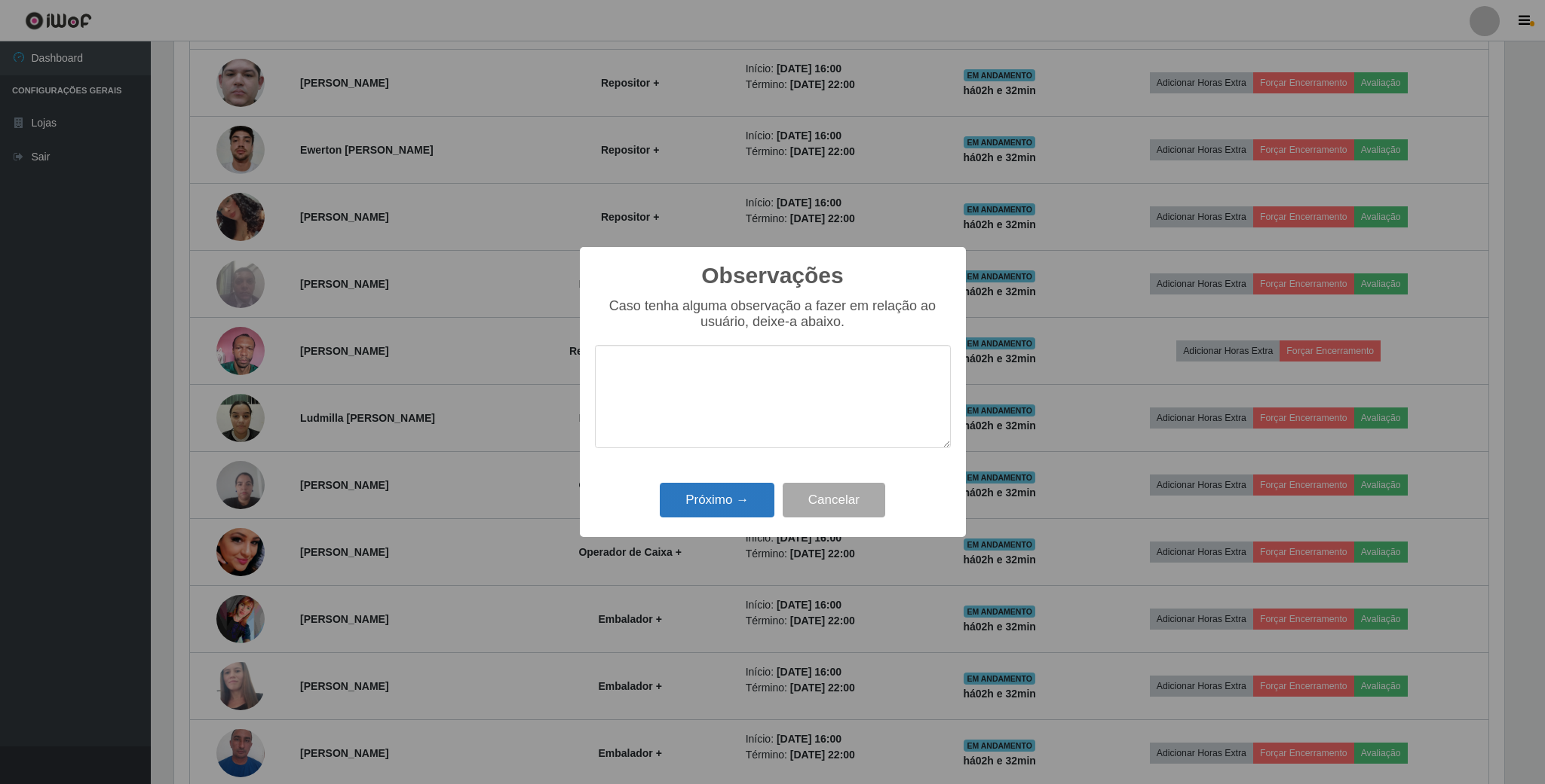
click at [726, 486] on div "Próximo → Cancelar" at bounding box center [772, 500] width 355 height 43
click at [726, 486] on button "Próximo →" at bounding box center [717, 500] width 115 height 35
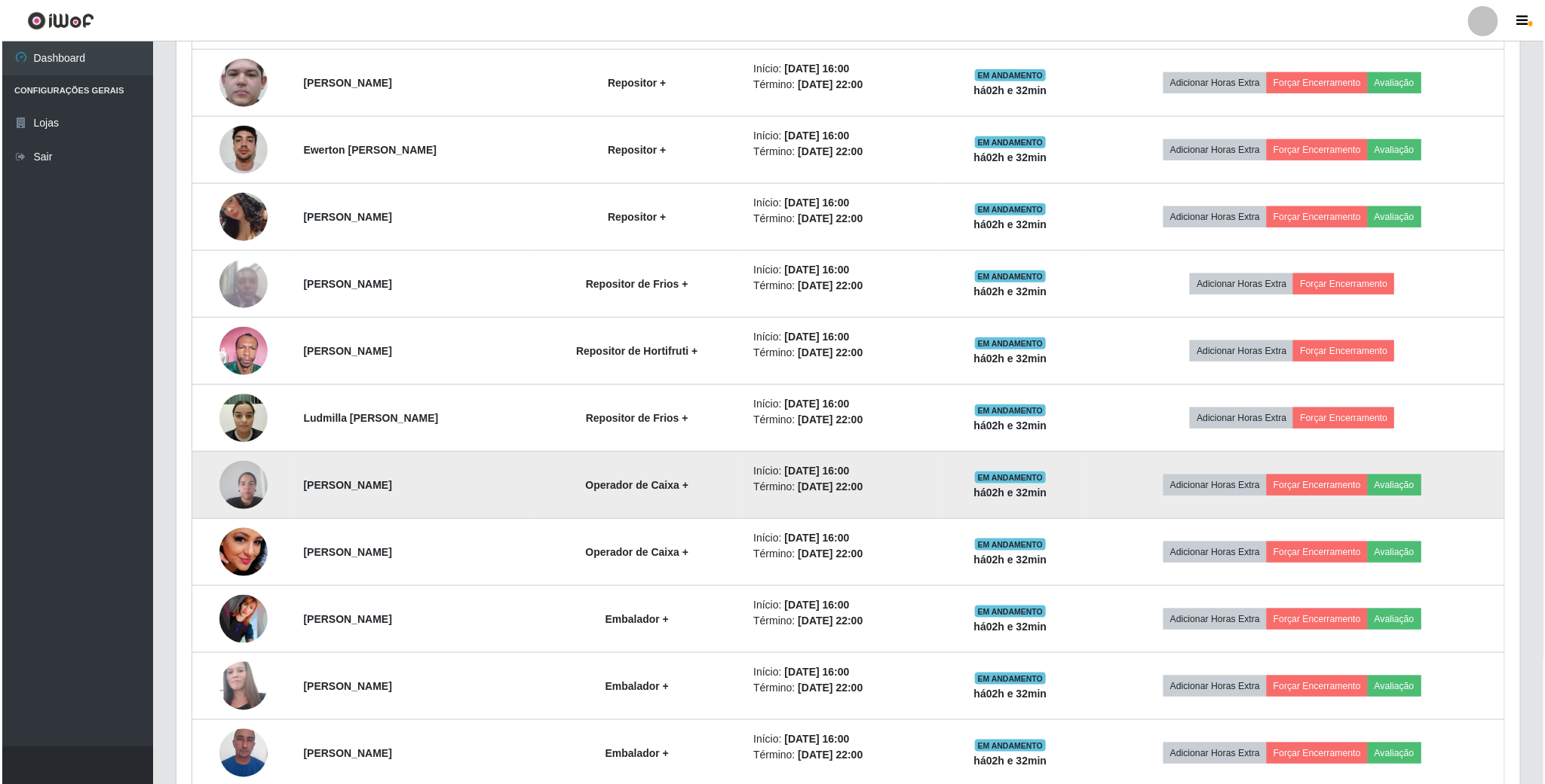
scroll to position [762, 0]
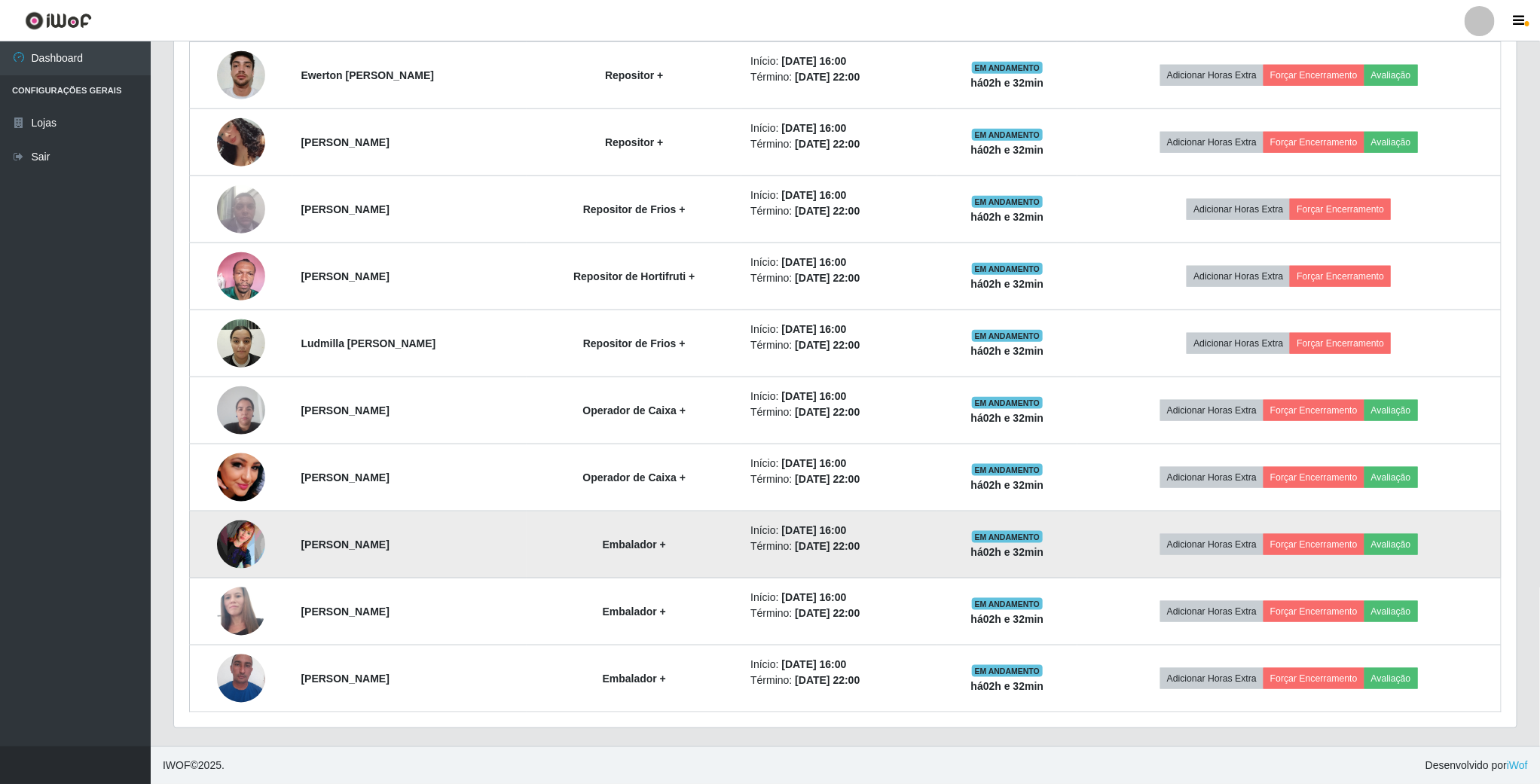
click at [247, 538] on img at bounding box center [241, 544] width 48 height 48
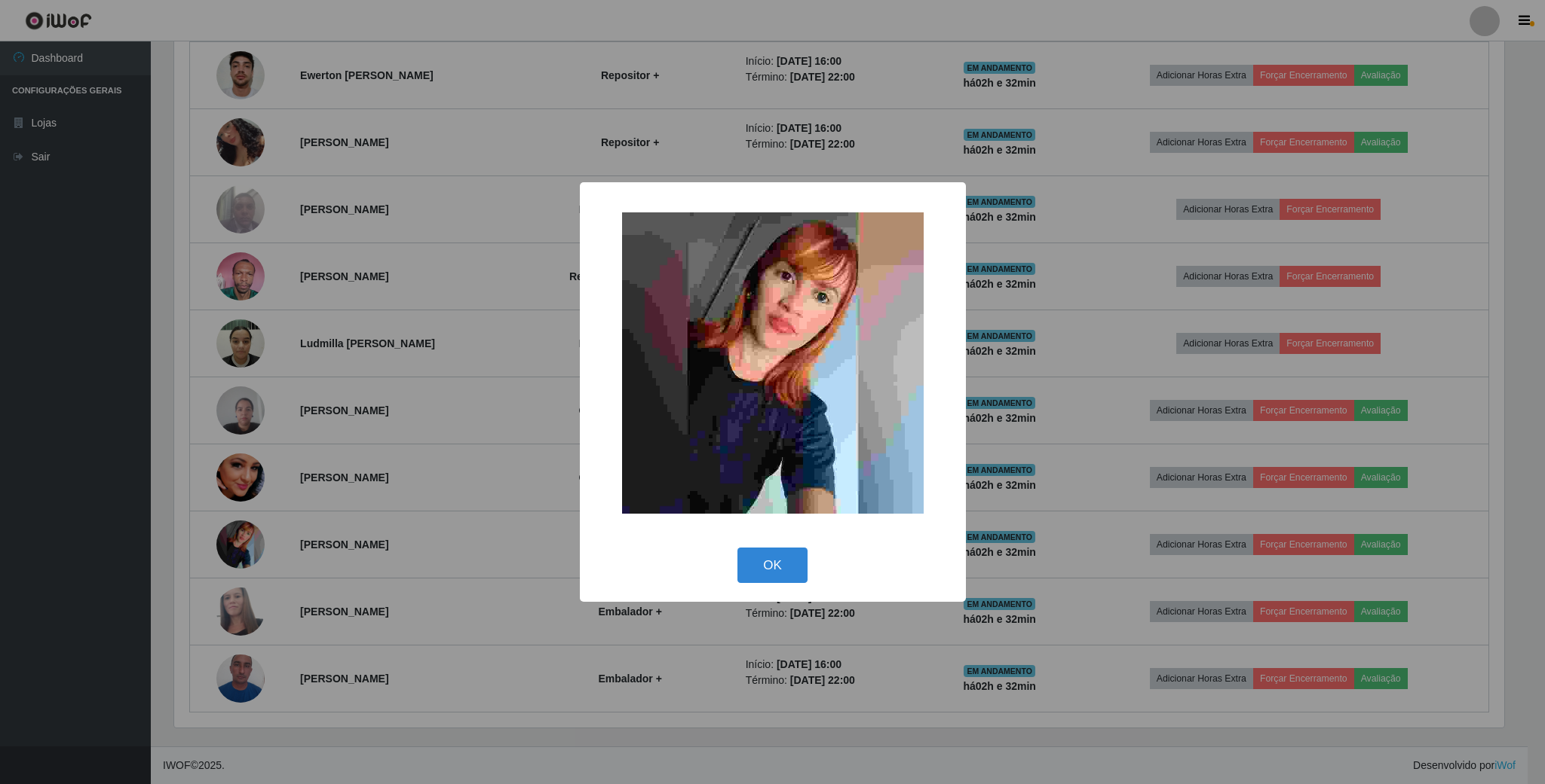
click at [249, 529] on div "× OK Cancel" at bounding box center [772, 392] width 1545 height 784
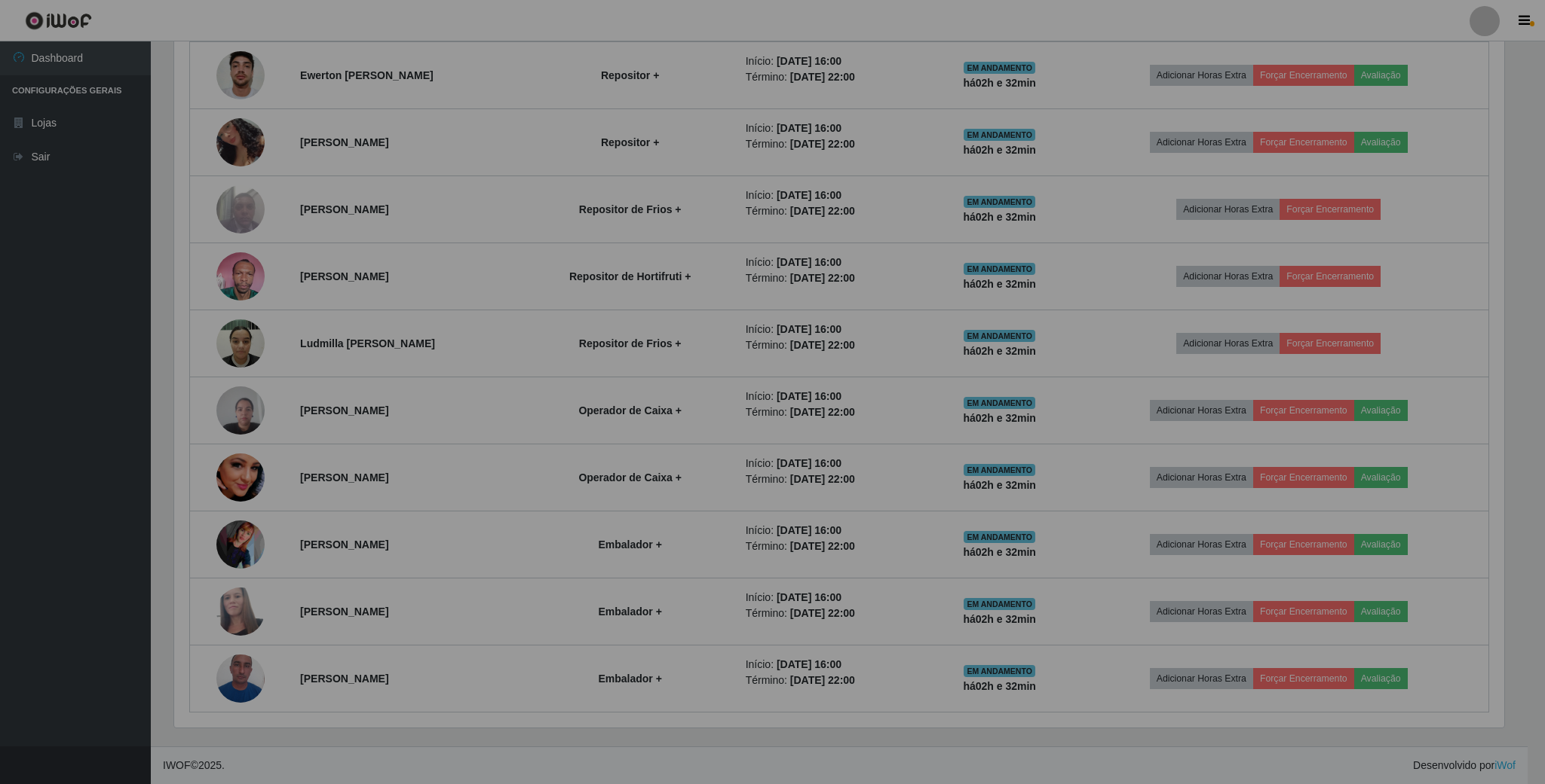
scroll to position [314, 1342]
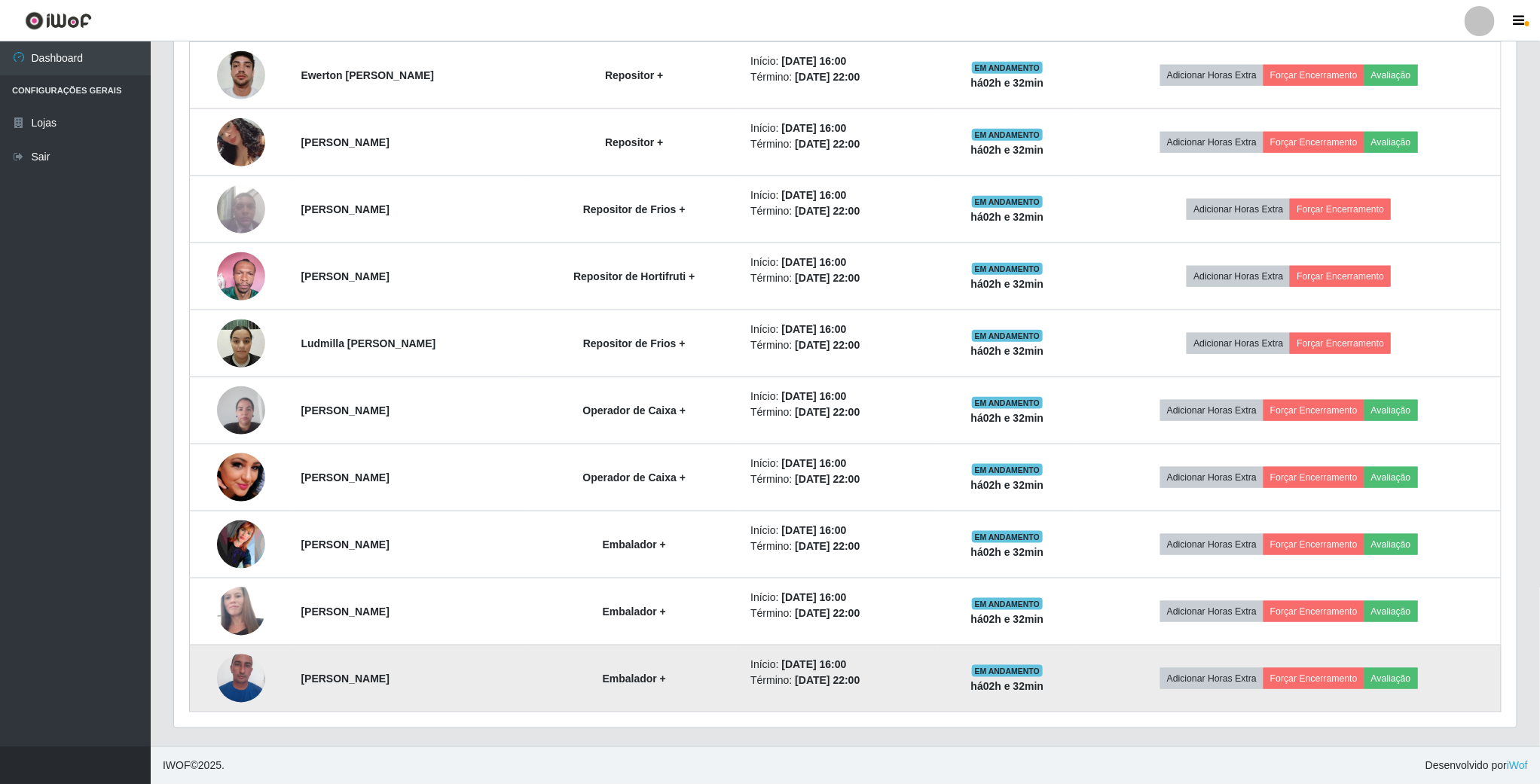
click at [244, 668] on img at bounding box center [241, 678] width 48 height 64
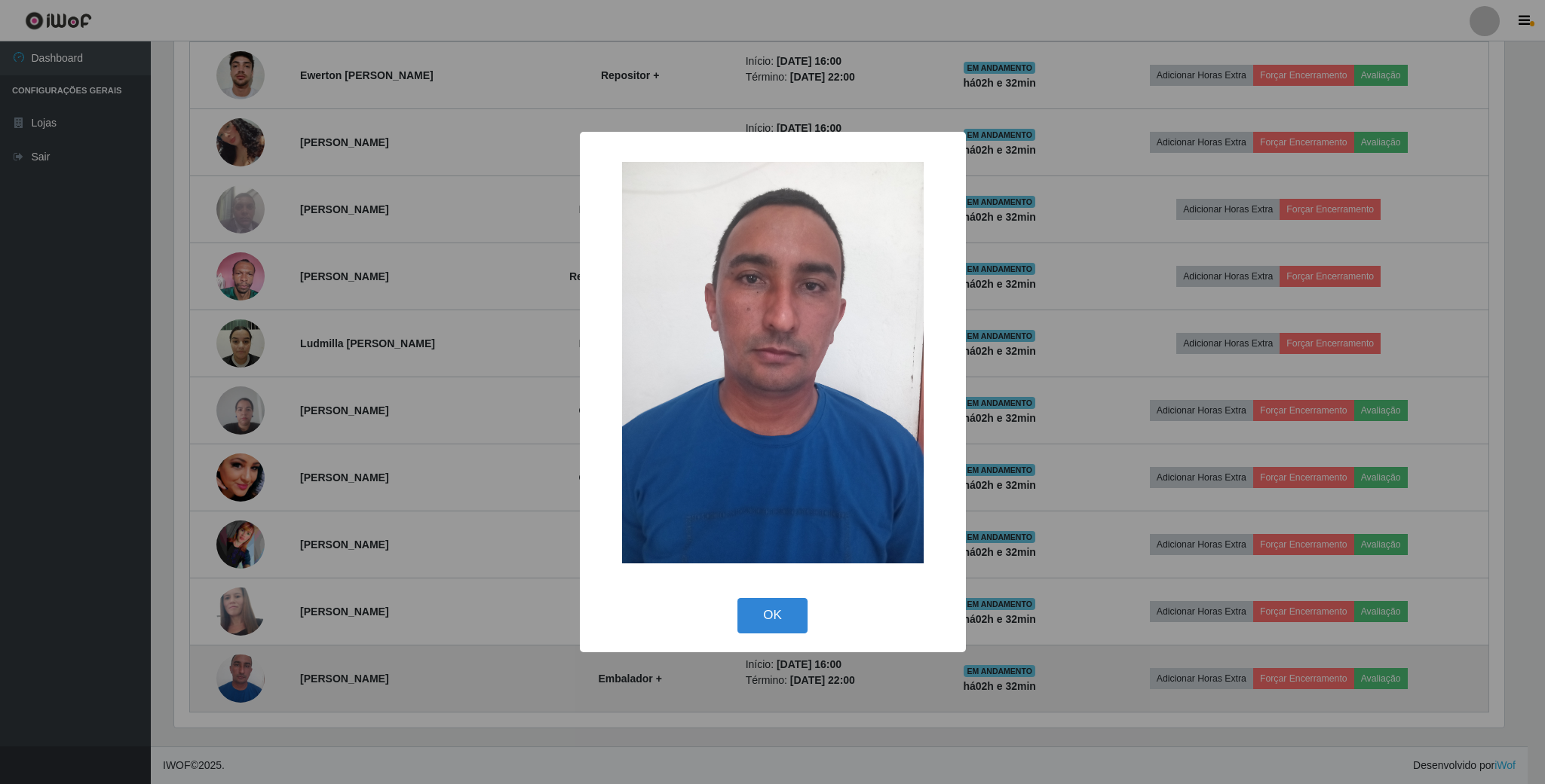
click at [244, 668] on div "× OK Cancel" at bounding box center [772, 392] width 1545 height 784
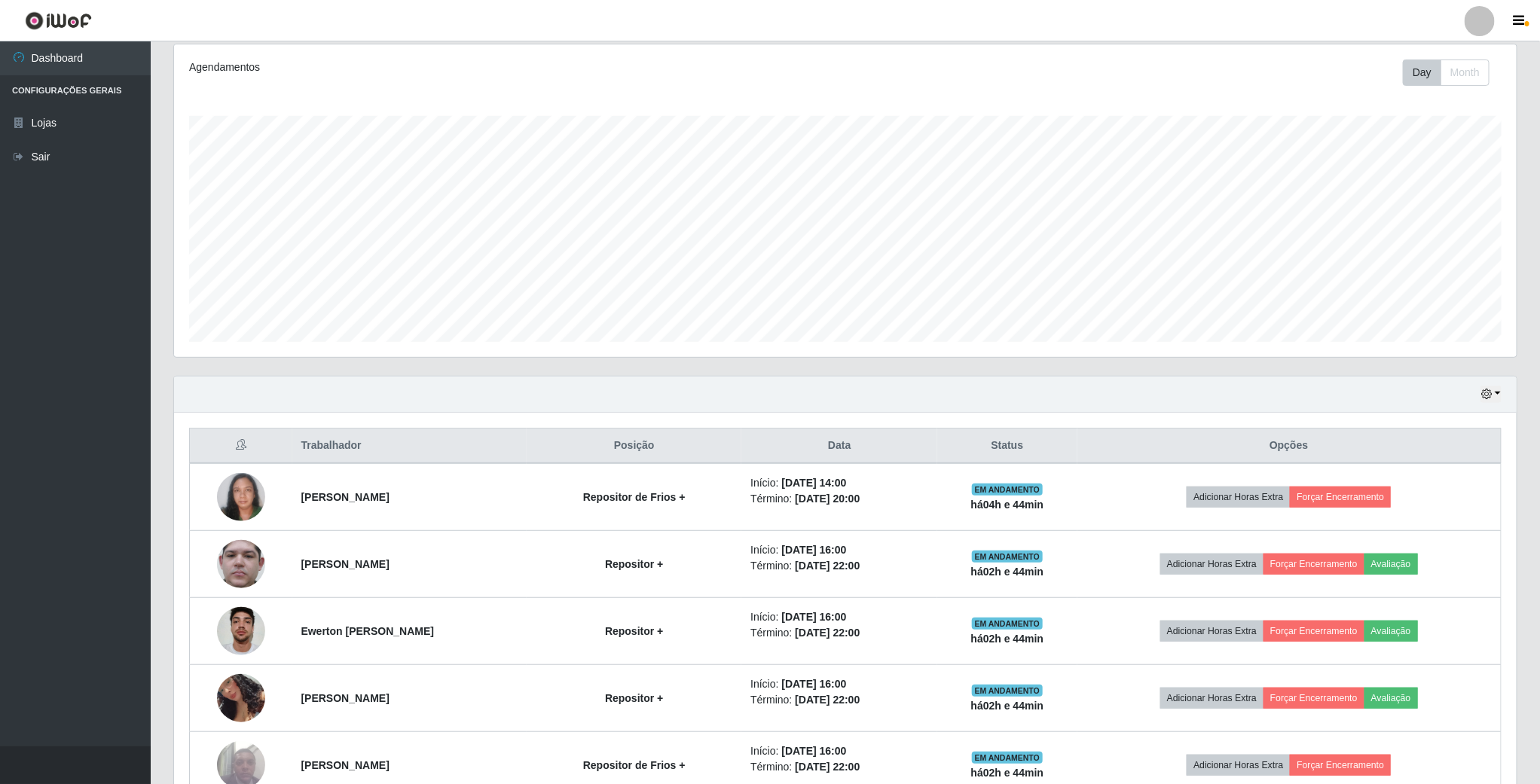
scroll to position [0, 0]
